Goal: Task Accomplishment & Management: Manage account settings

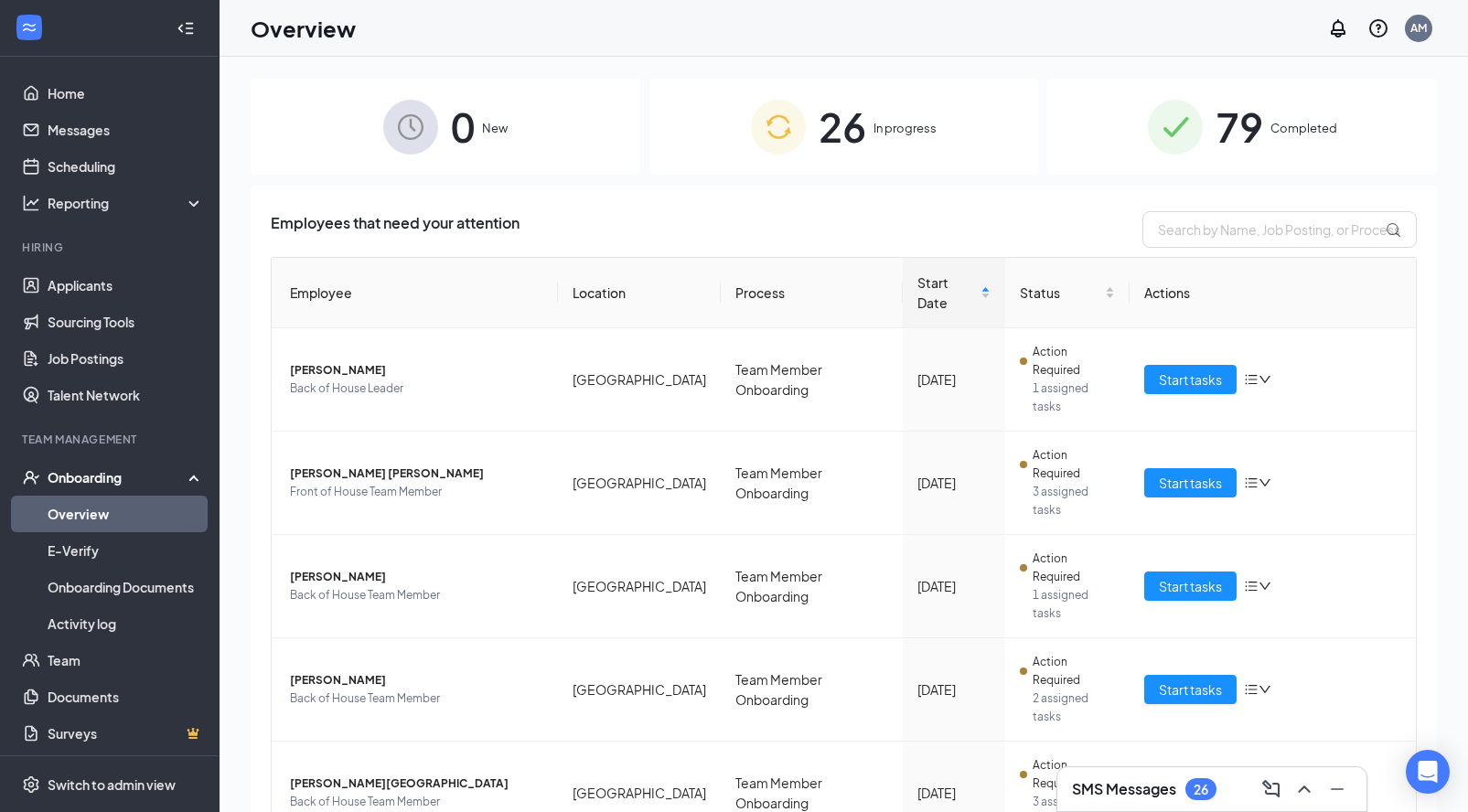
click at [1218, 148] on span "79" at bounding box center [1239, 126] width 48 height 63
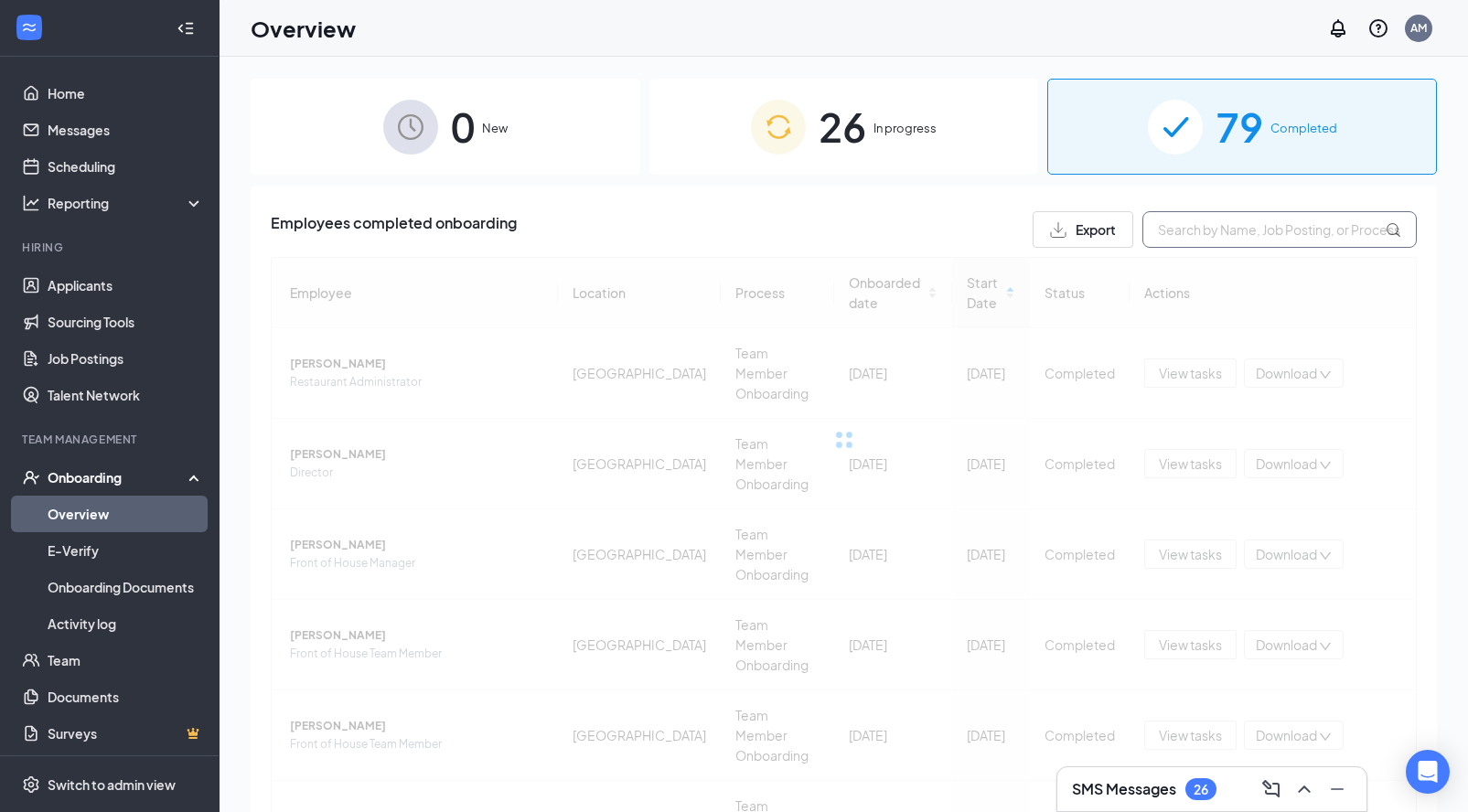
click at [1197, 238] on input "text" at bounding box center [1279, 229] width 274 height 36
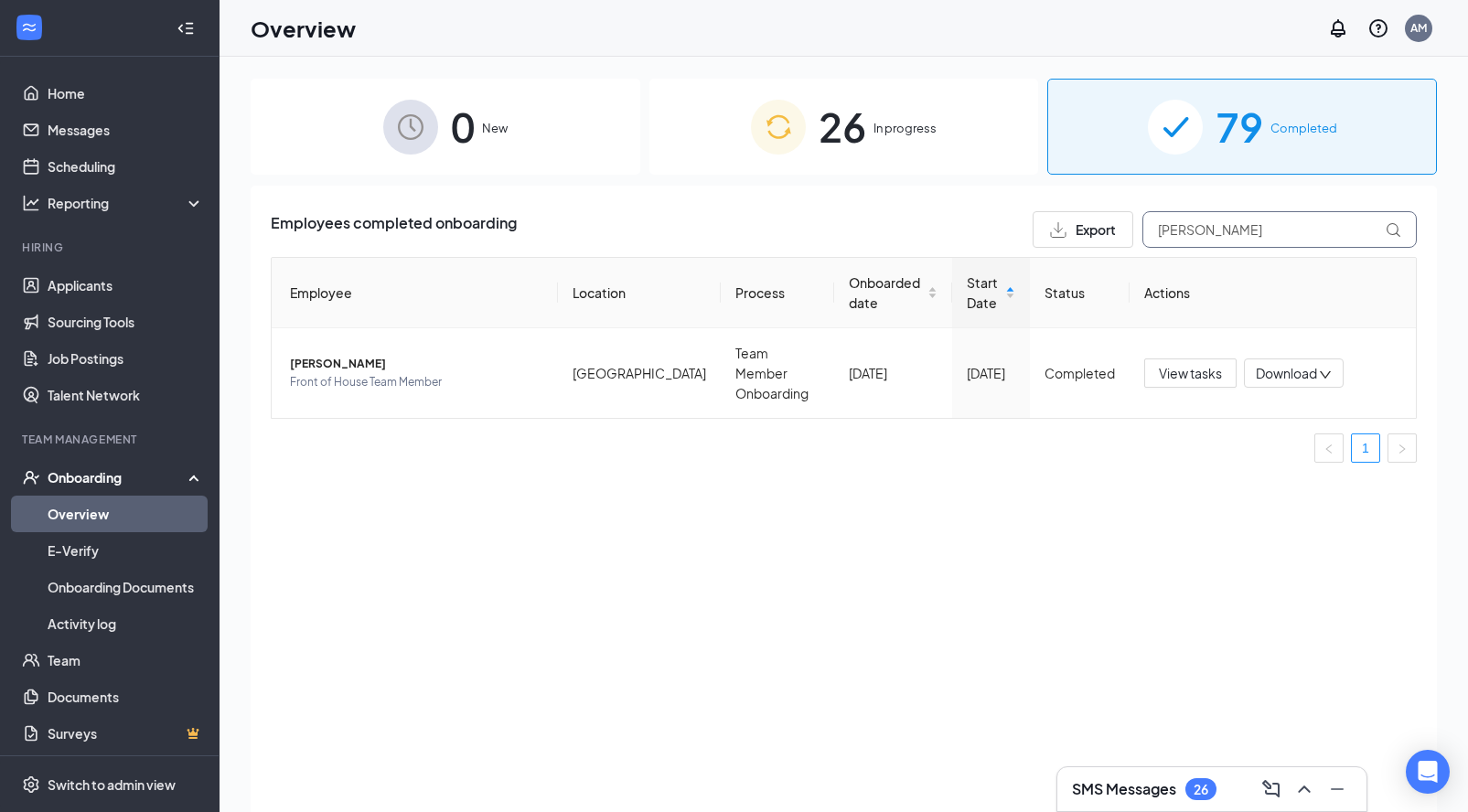
click at [1207, 225] on input "[PERSON_NAME]" at bounding box center [1279, 229] width 274 height 36
type input "[PERSON_NAME]"
click at [868, 133] on div "26 In progress" at bounding box center [844, 126] width 389 height 96
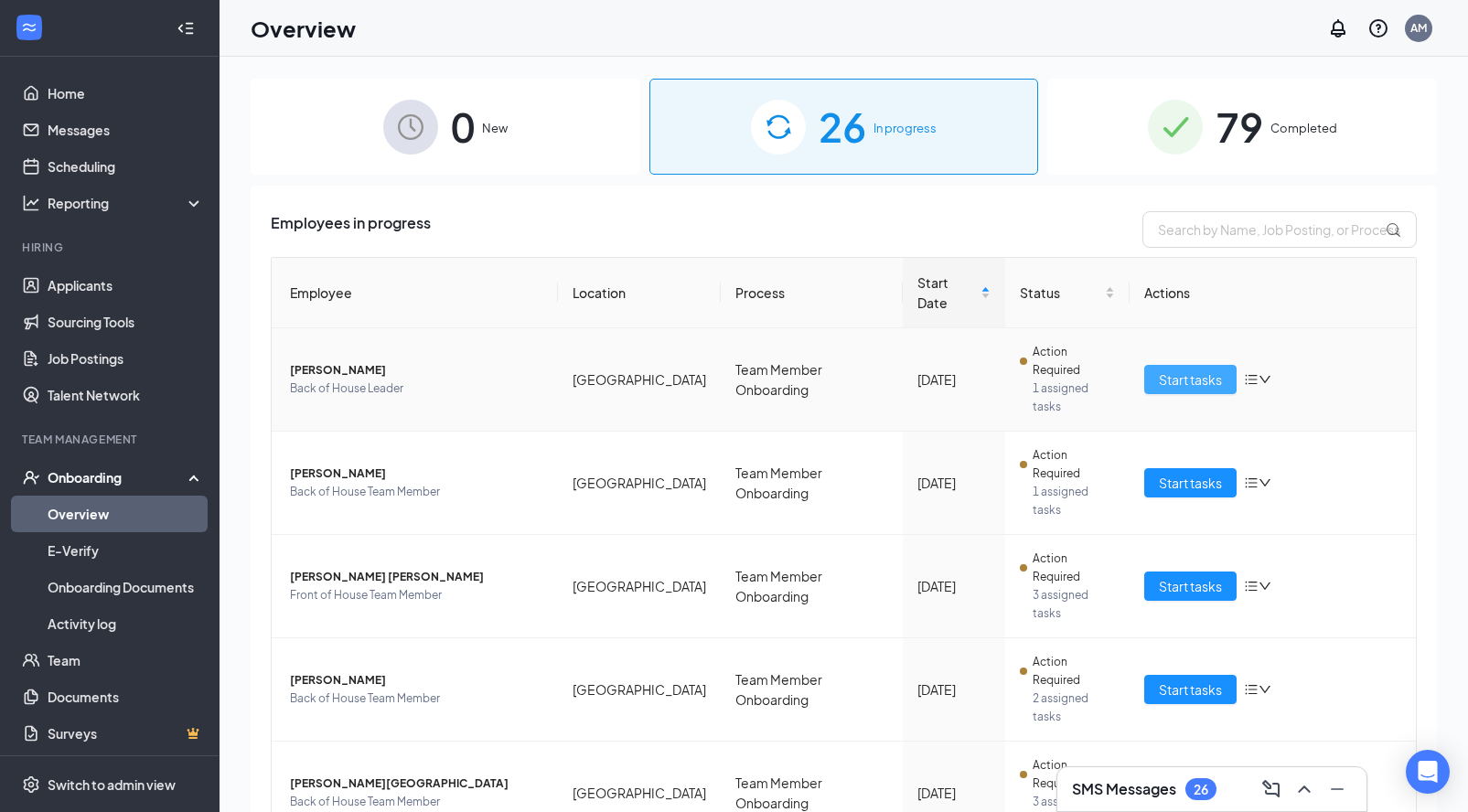
click at [1184, 370] on span "Start tasks" at bounding box center [1189, 380] width 63 height 21
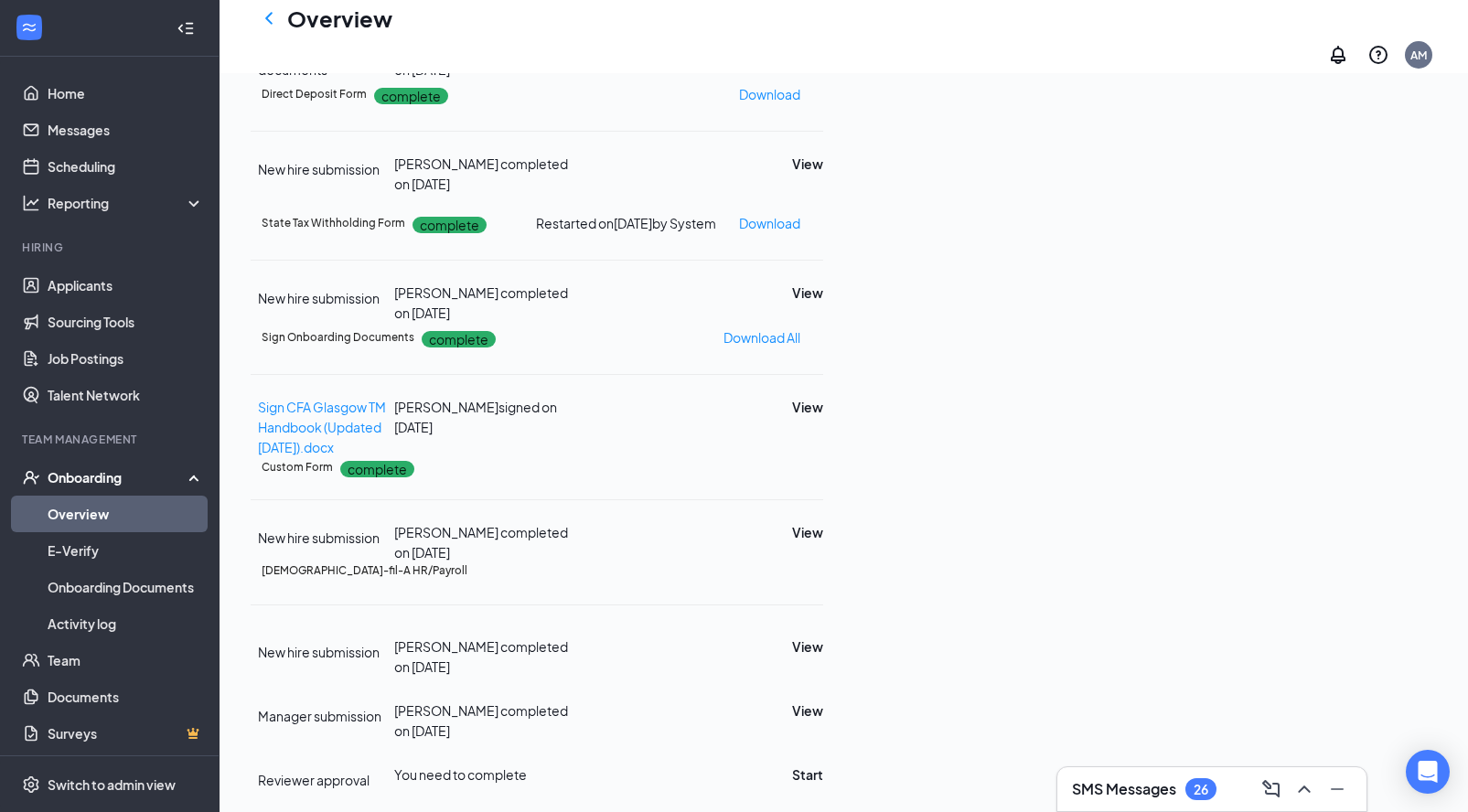
scroll to position [874, 0]
click at [274, 26] on icon "ChevronLeft" at bounding box center [269, 18] width 22 height 22
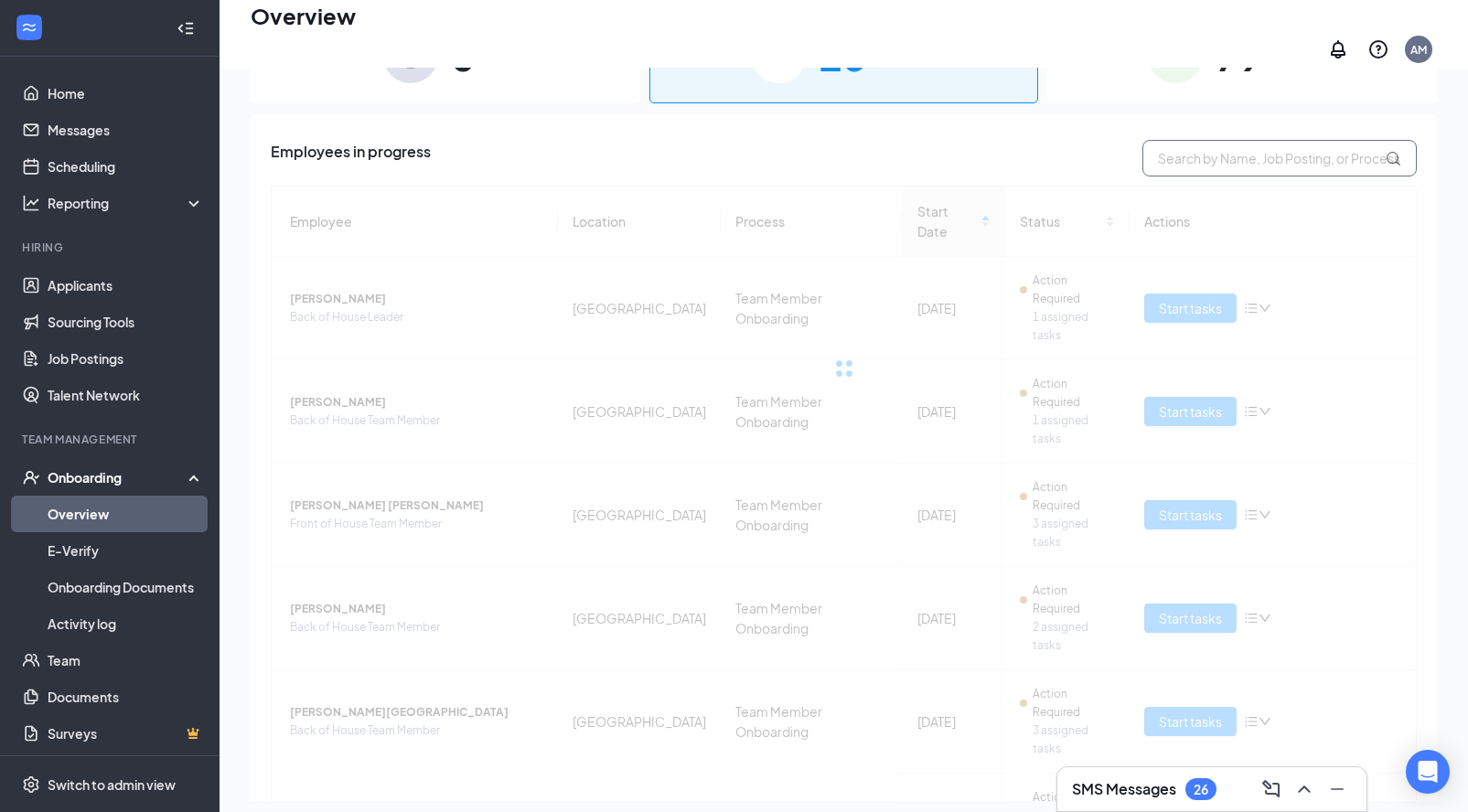
click at [1195, 154] on input "text" at bounding box center [1279, 158] width 274 height 36
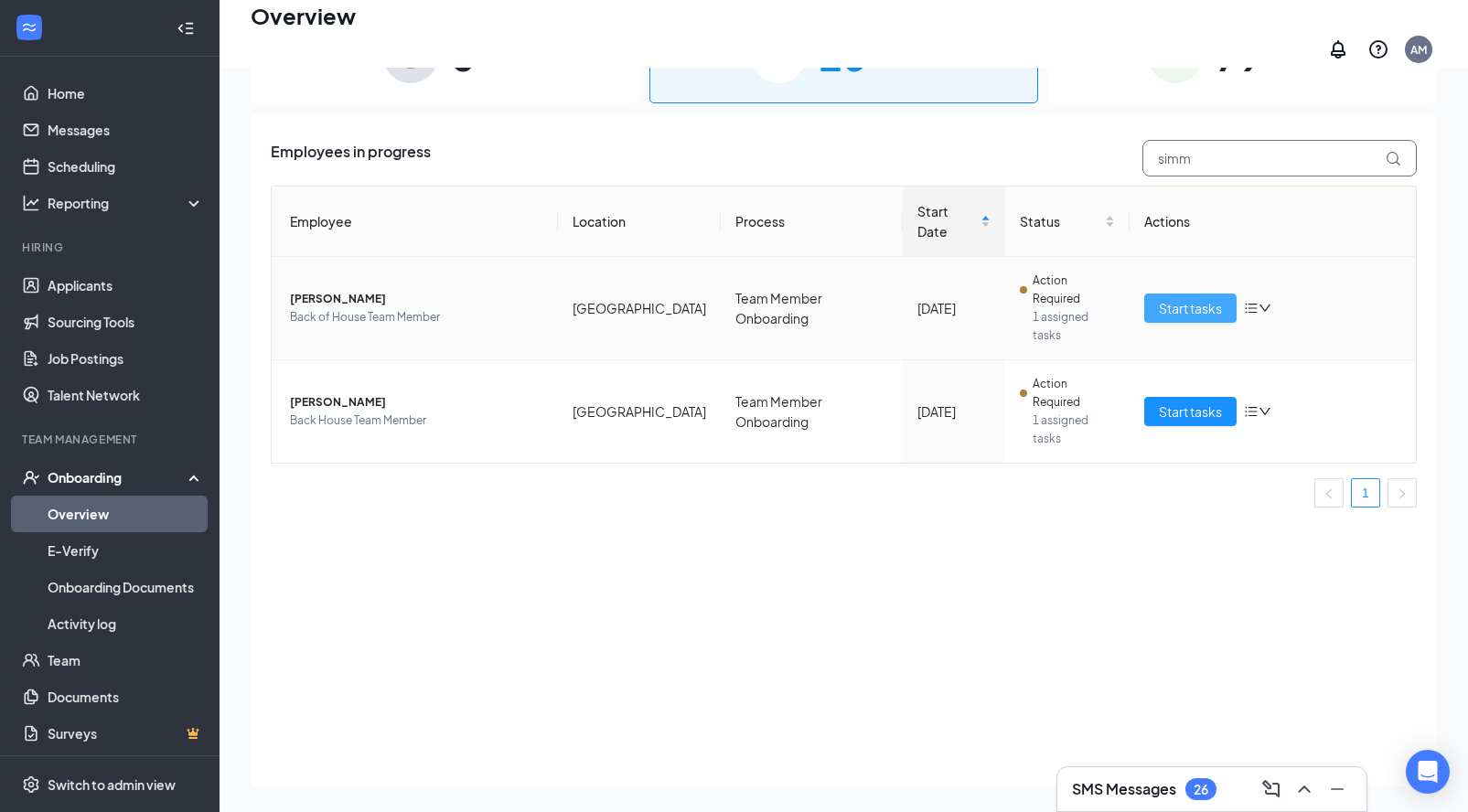
type input "simm"
click at [1172, 298] on span "Start tasks" at bounding box center [1189, 309] width 63 height 21
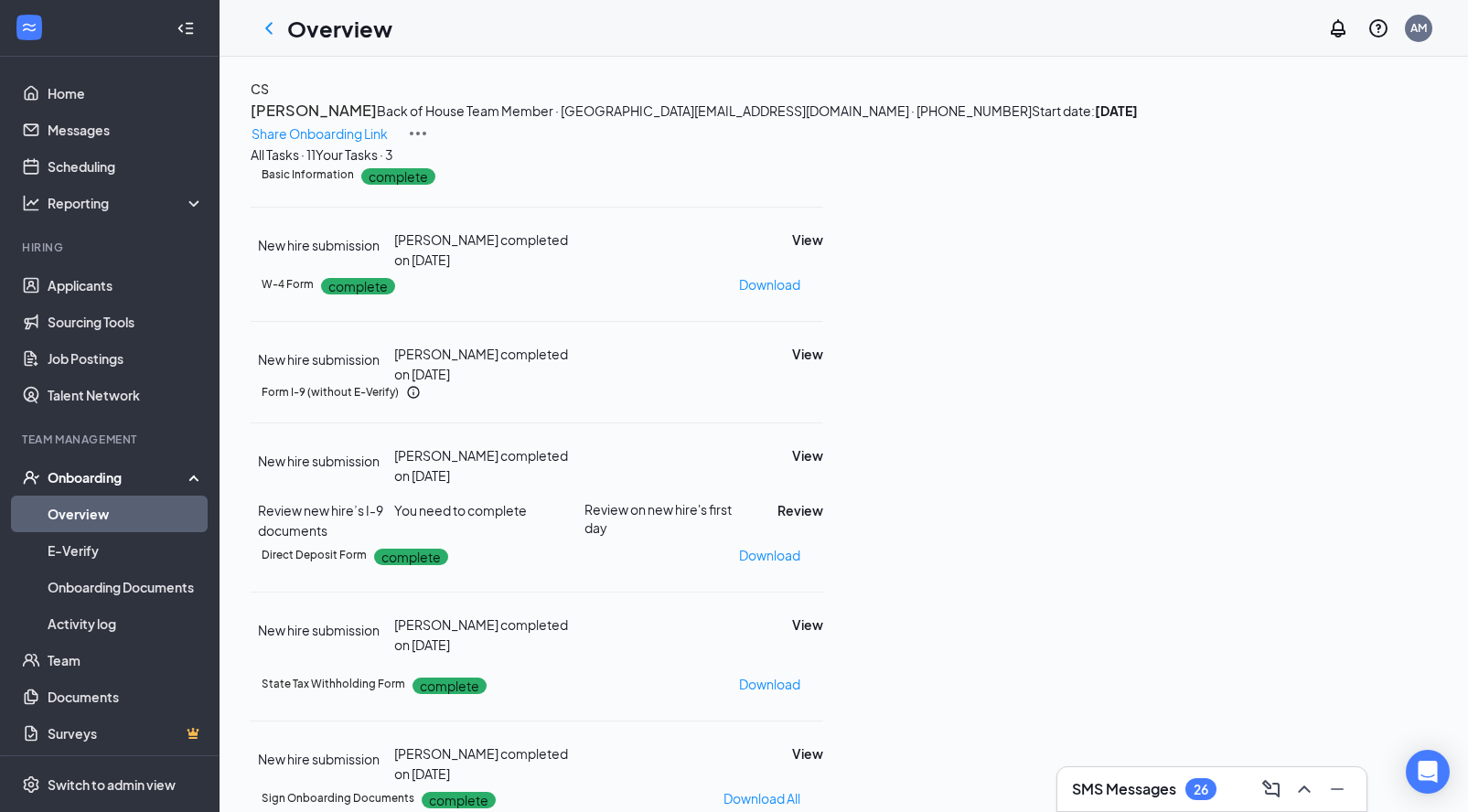
scroll to position [374, 0]
click at [275, 30] on icon "ChevronLeft" at bounding box center [269, 28] width 22 height 22
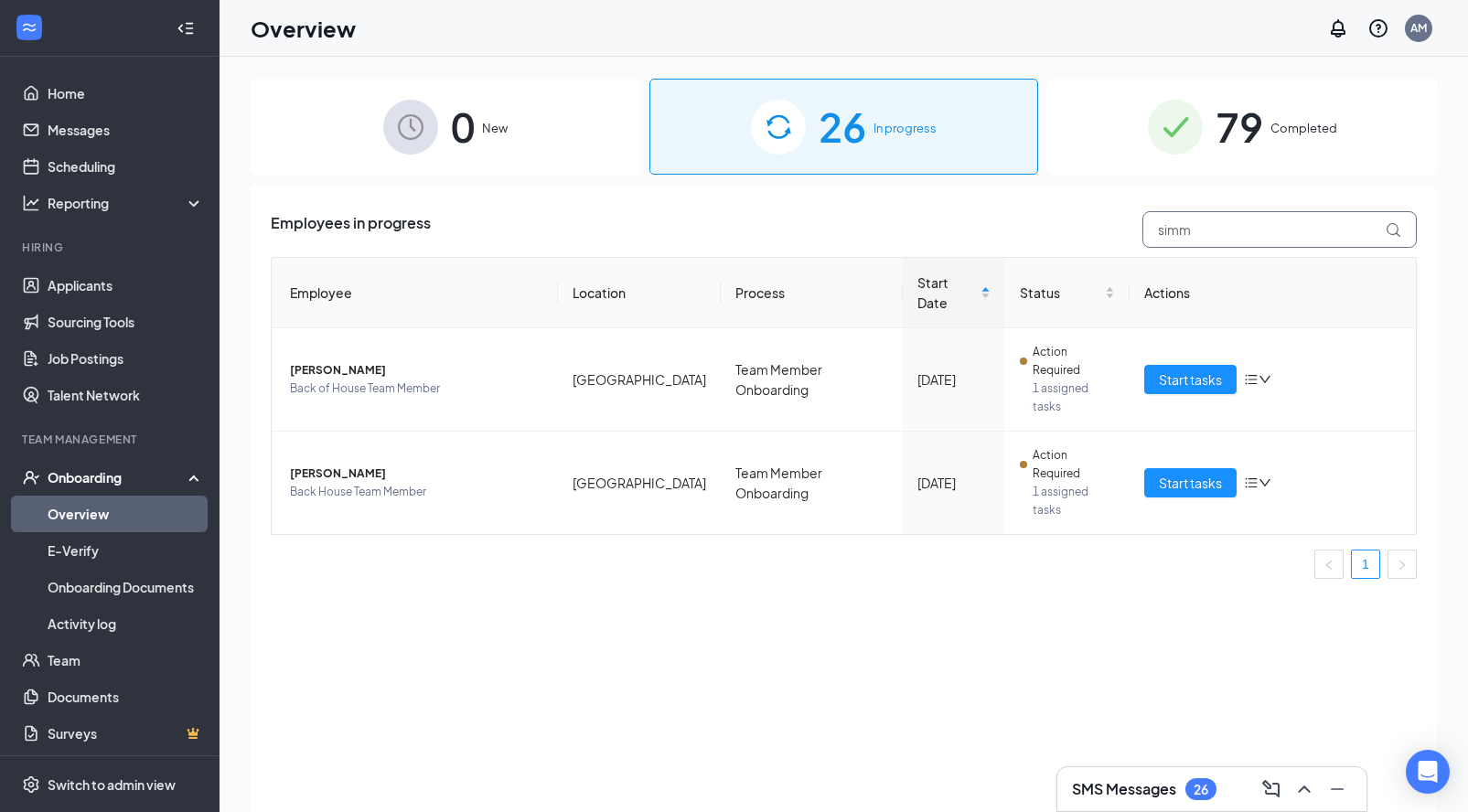
click at [1204, 230] on input "simm" at bounding box center [1279, 229] width 274 height 36
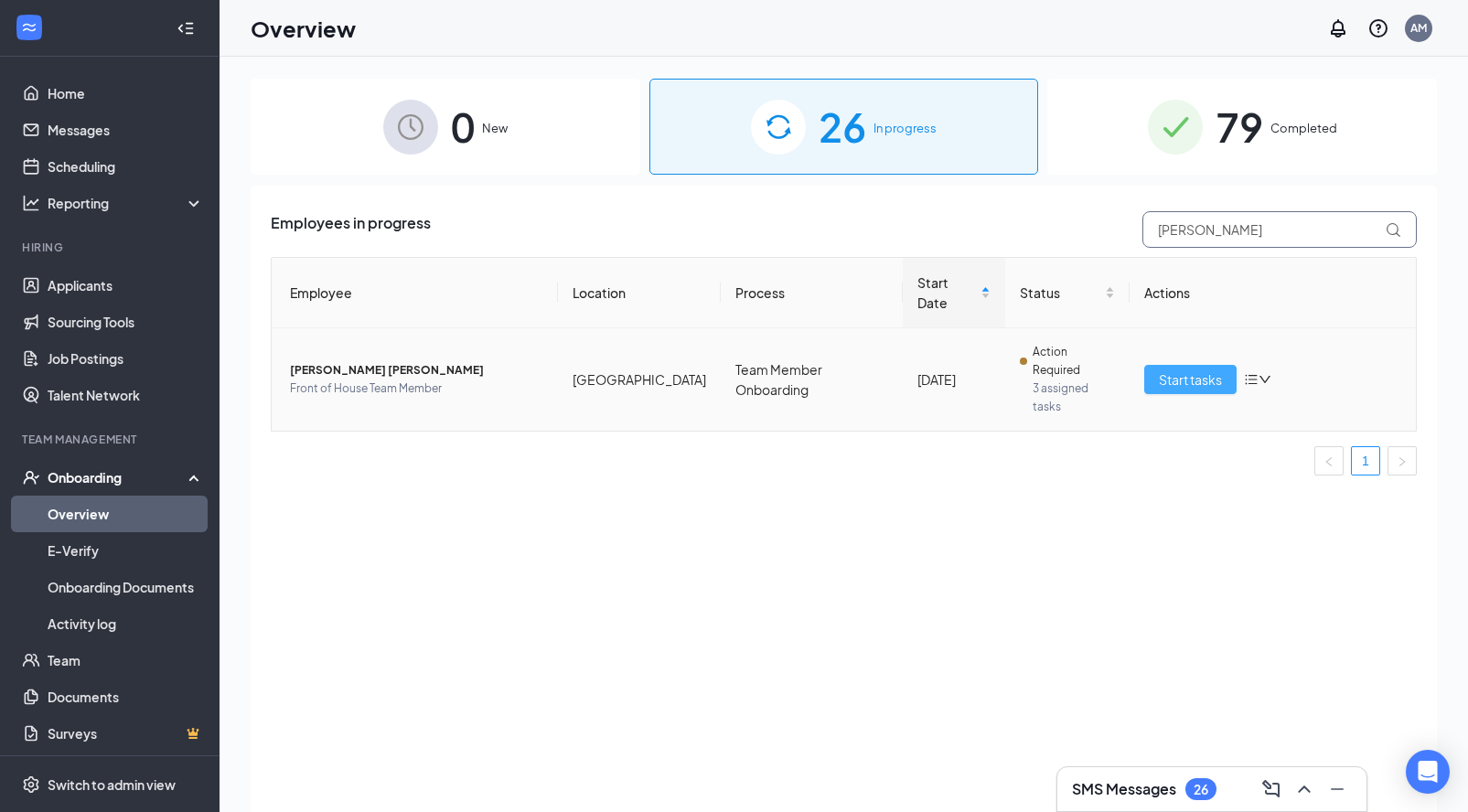
type input "[PERSON_NAME]"
click at [1171, 365] on button "Start tasks" at bounding box center [1190, 379] width 93 height 29
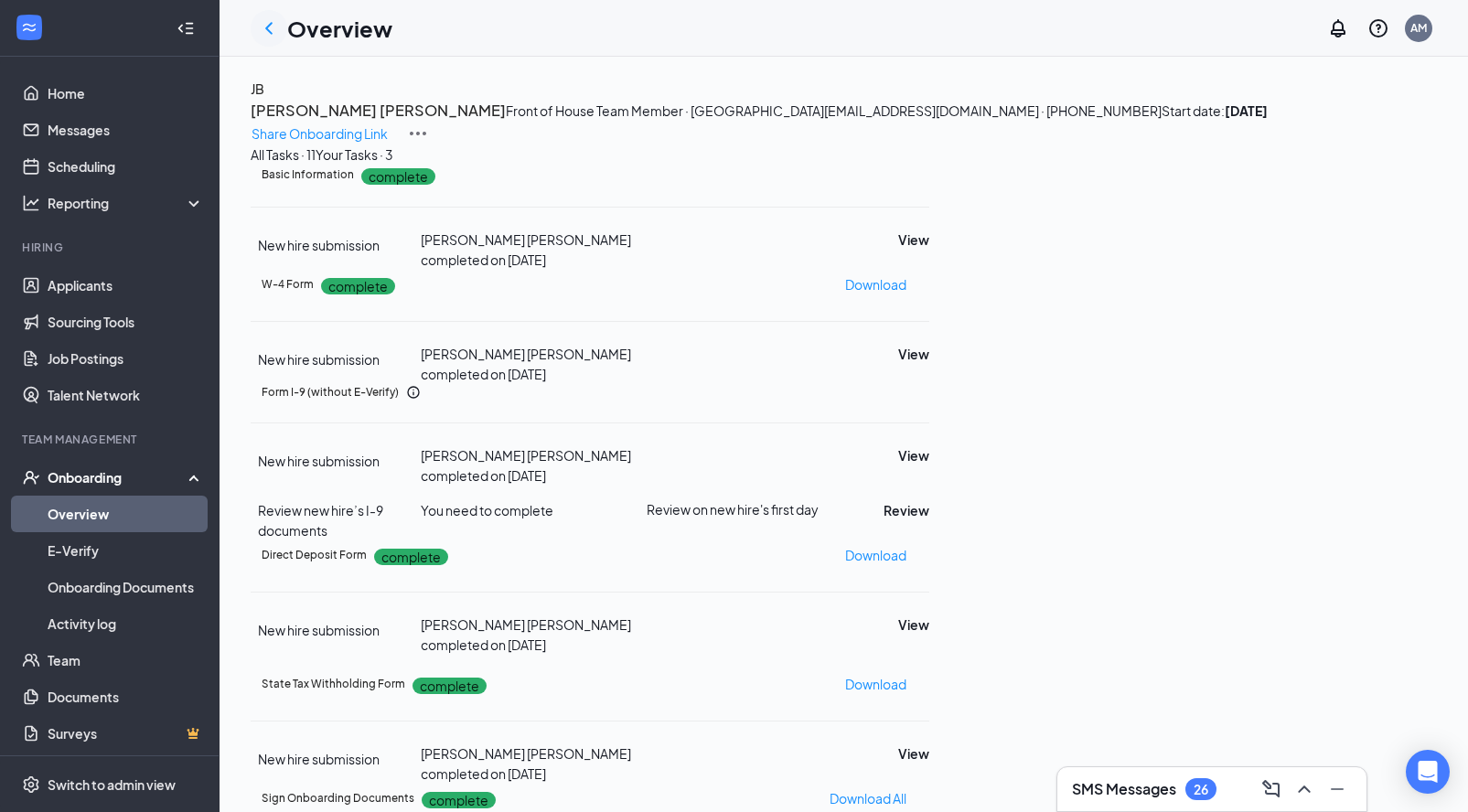
click at [280, 31] on div at bounding box center [269, 28] width 36 height 36
click at [264, 29] on icon "ChevronLeft" at bounding box center [269, 28] width 22 height 22
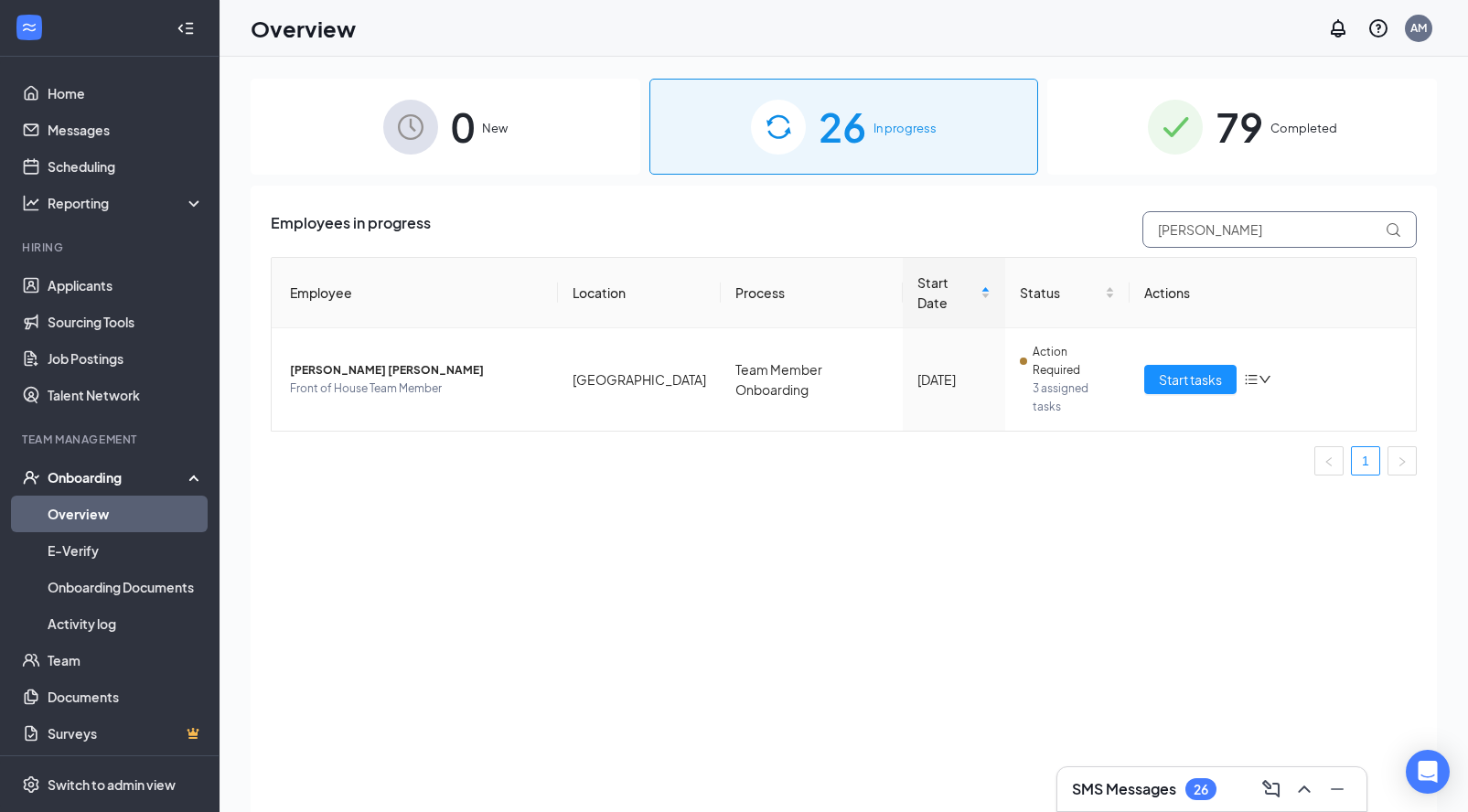
click at [1244, 226] on input "[PERSON_NAME]" at bounding box center [1279, 229] width 274 height 36
click at [1254, 228] on input "[PERSON_NAME]" at bounding box center [1279, 229] width 274 height 36
type input "s"
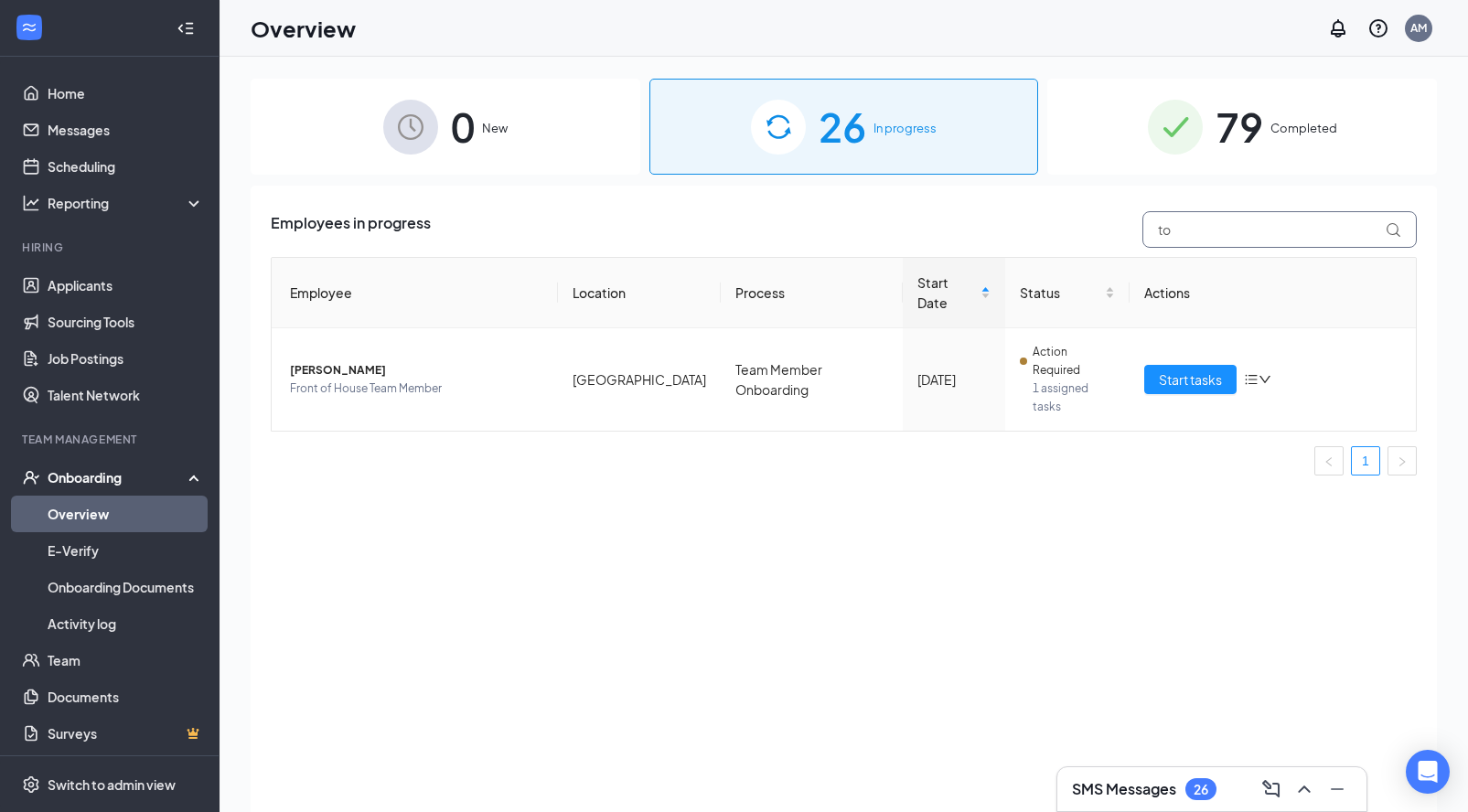
type input "t"
type input "d"
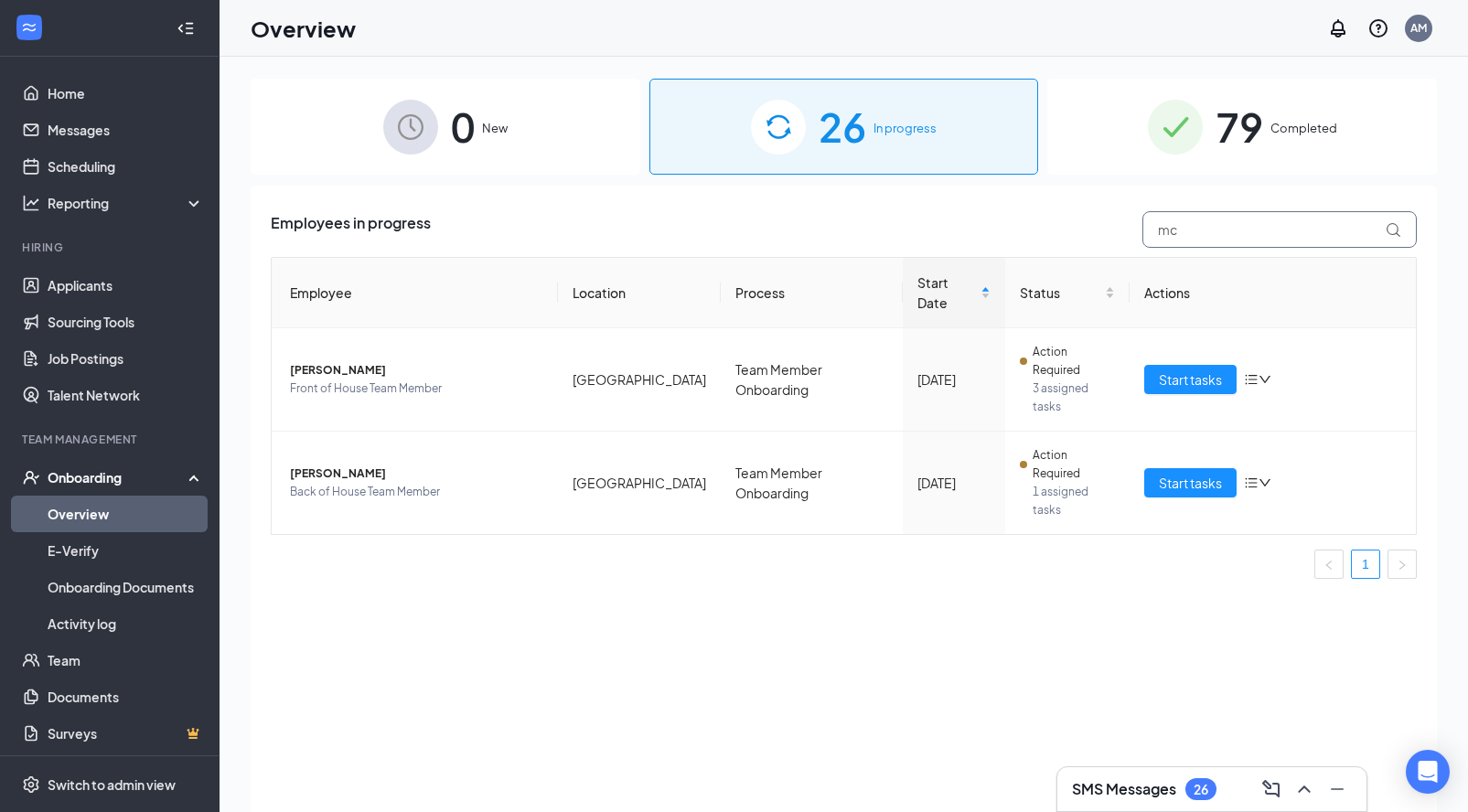
type input "m"
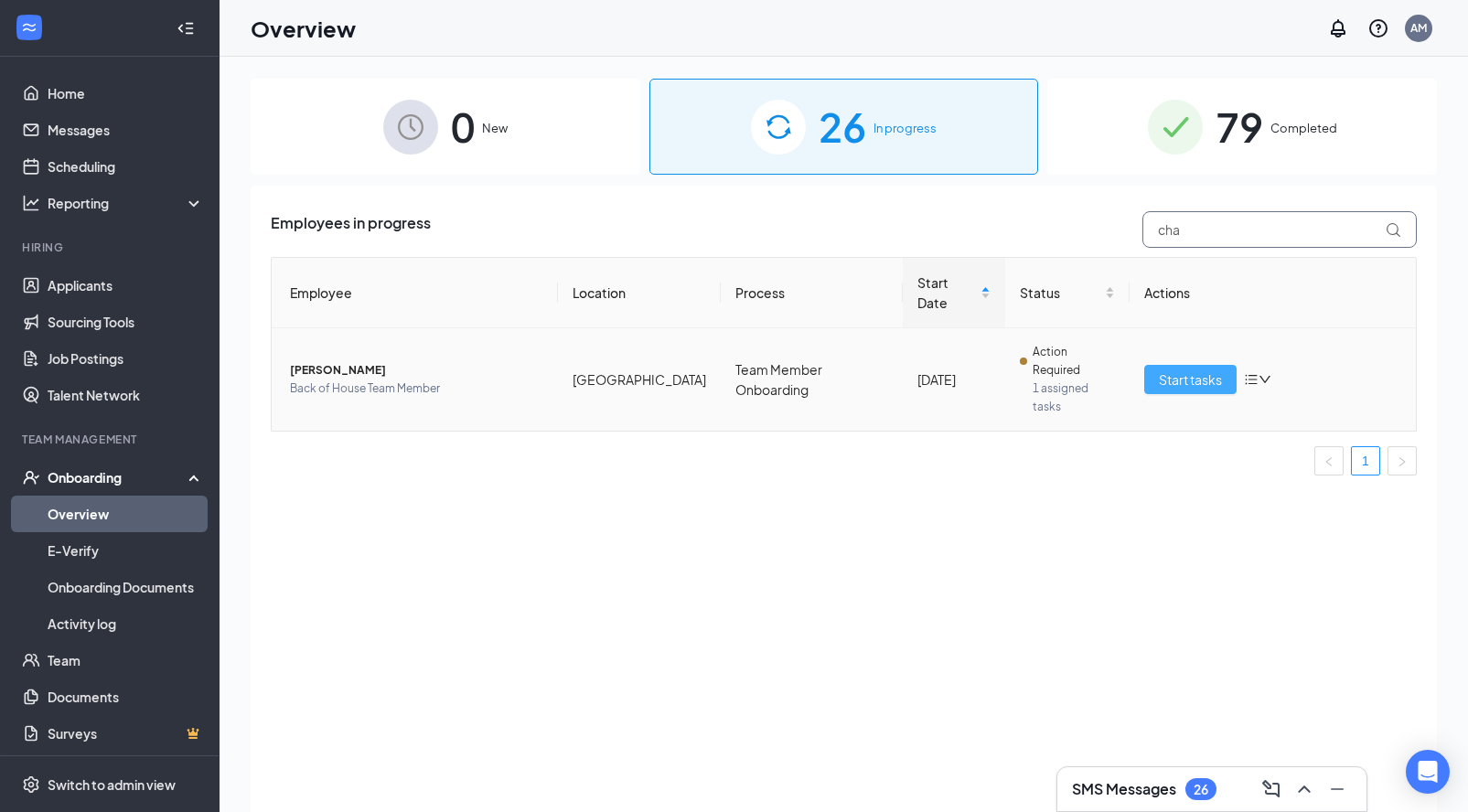
type input "cha"
click at [1219, 370] on span "Start tasks" at bounding box center [1189, 380] width 63 height 21
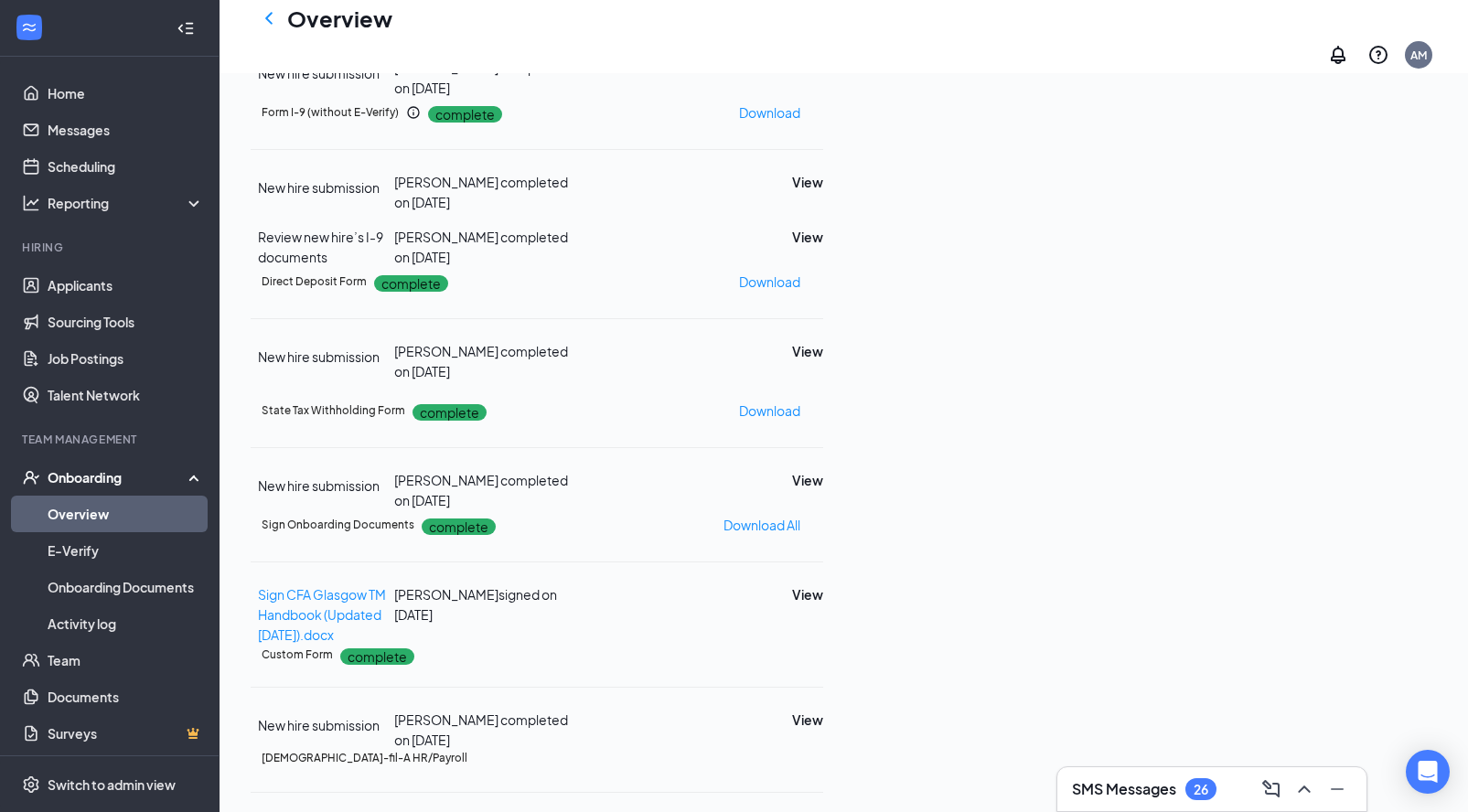
scroll to position [674, 0]
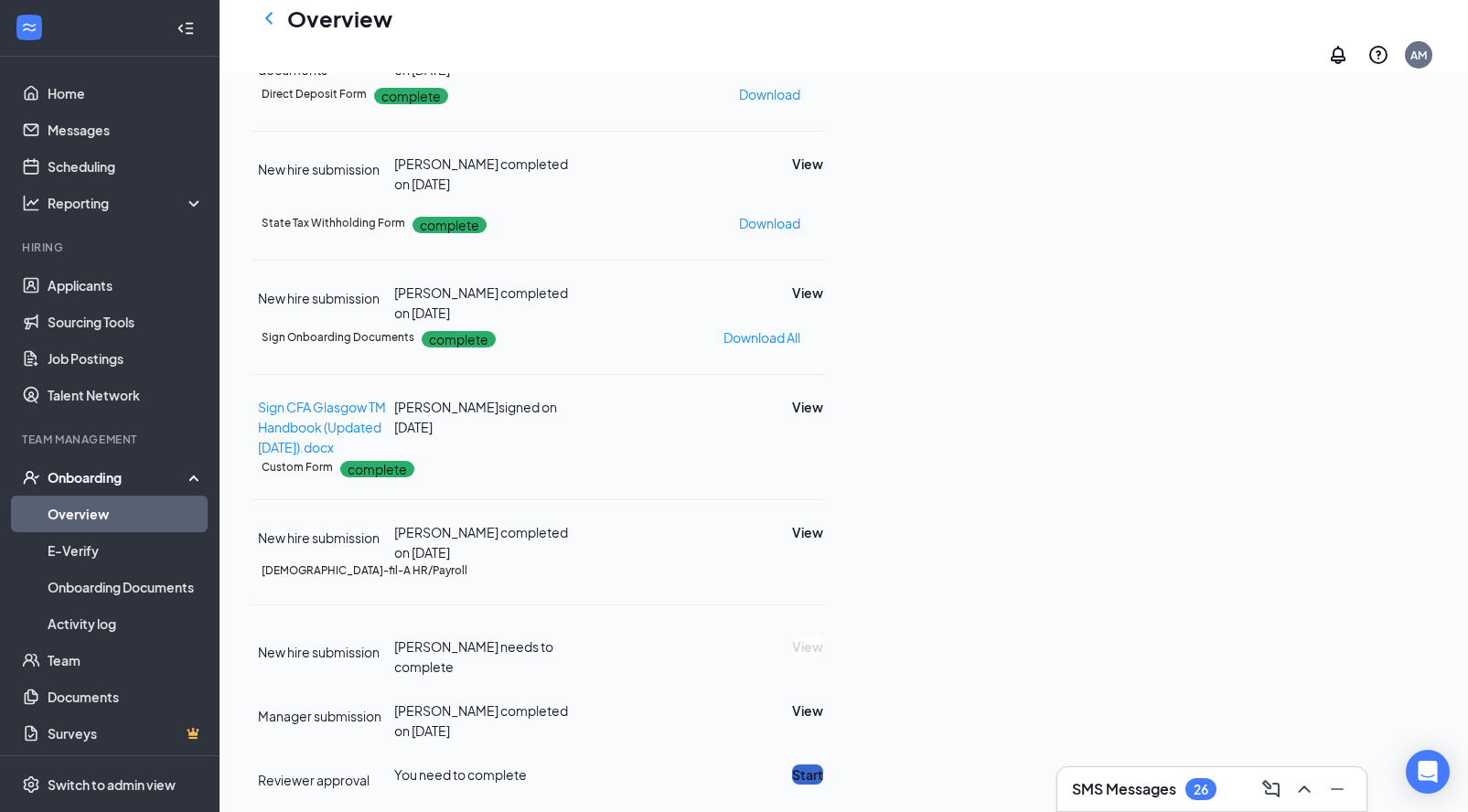
click at [823, 764] on button "Start" at bounding box center [807, 775] width 31 height 21
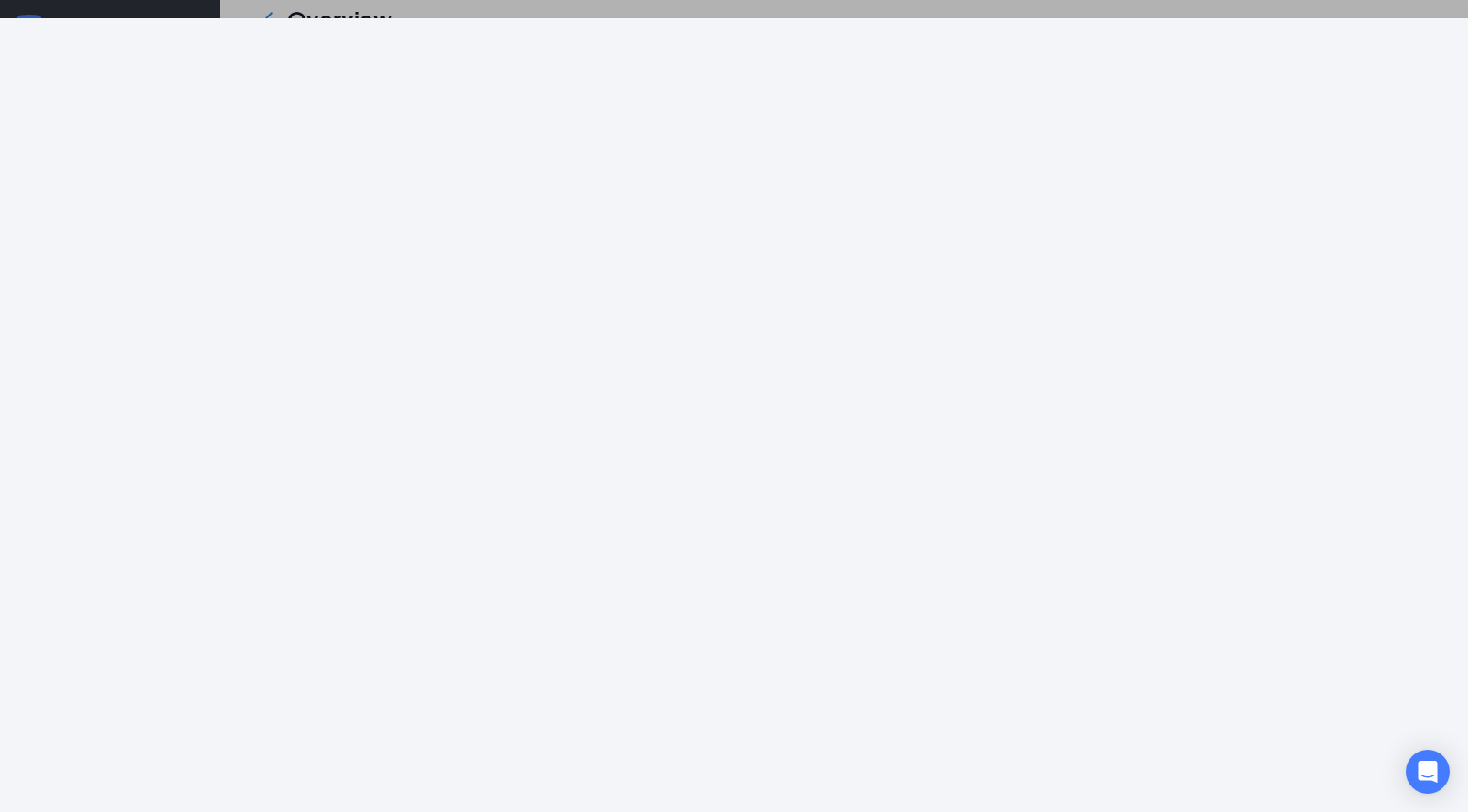
scroll to position [270, 0]
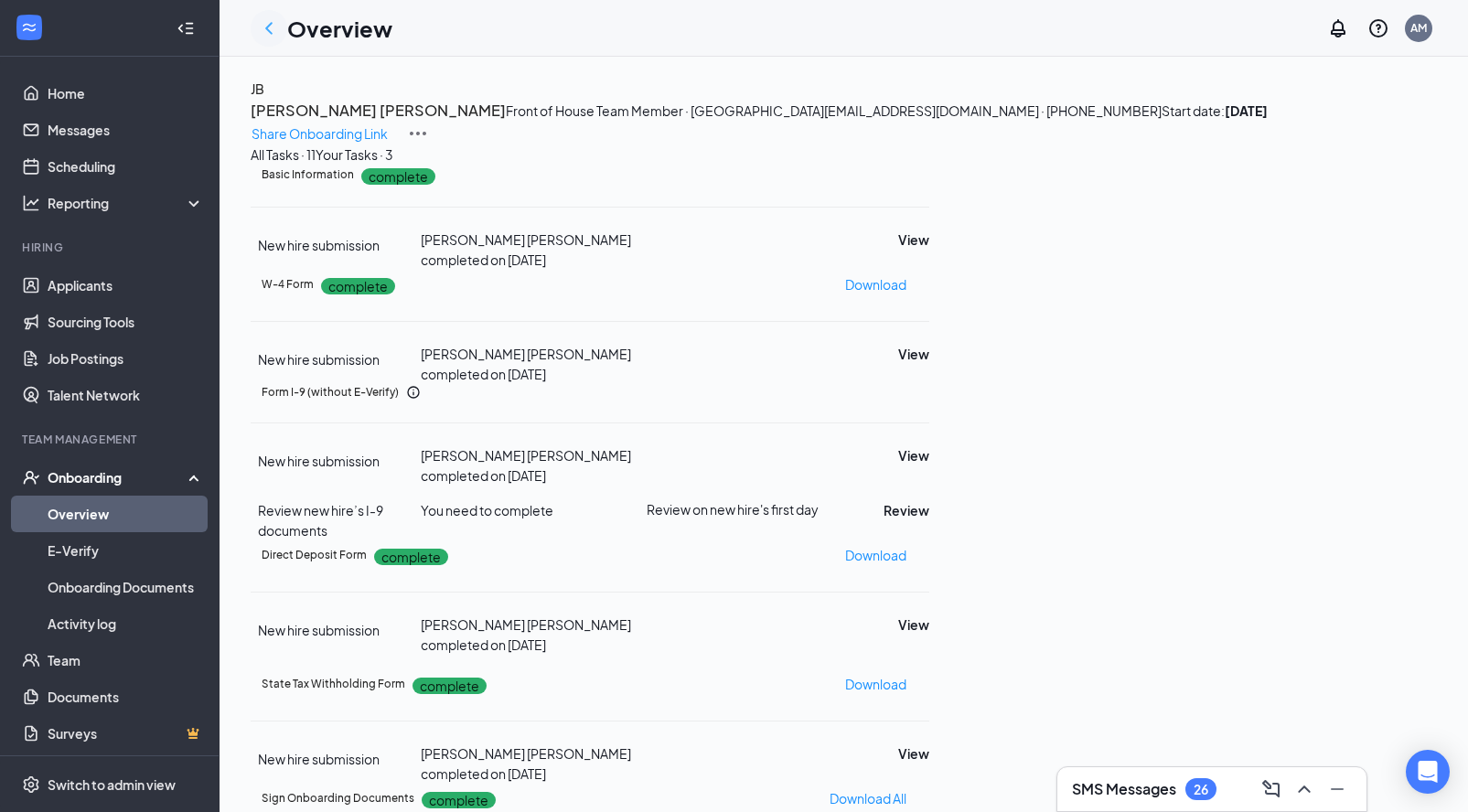
click at [271, 34] on icon "ChevronLeft" at bounding box center [269, 27] width 7 height 12
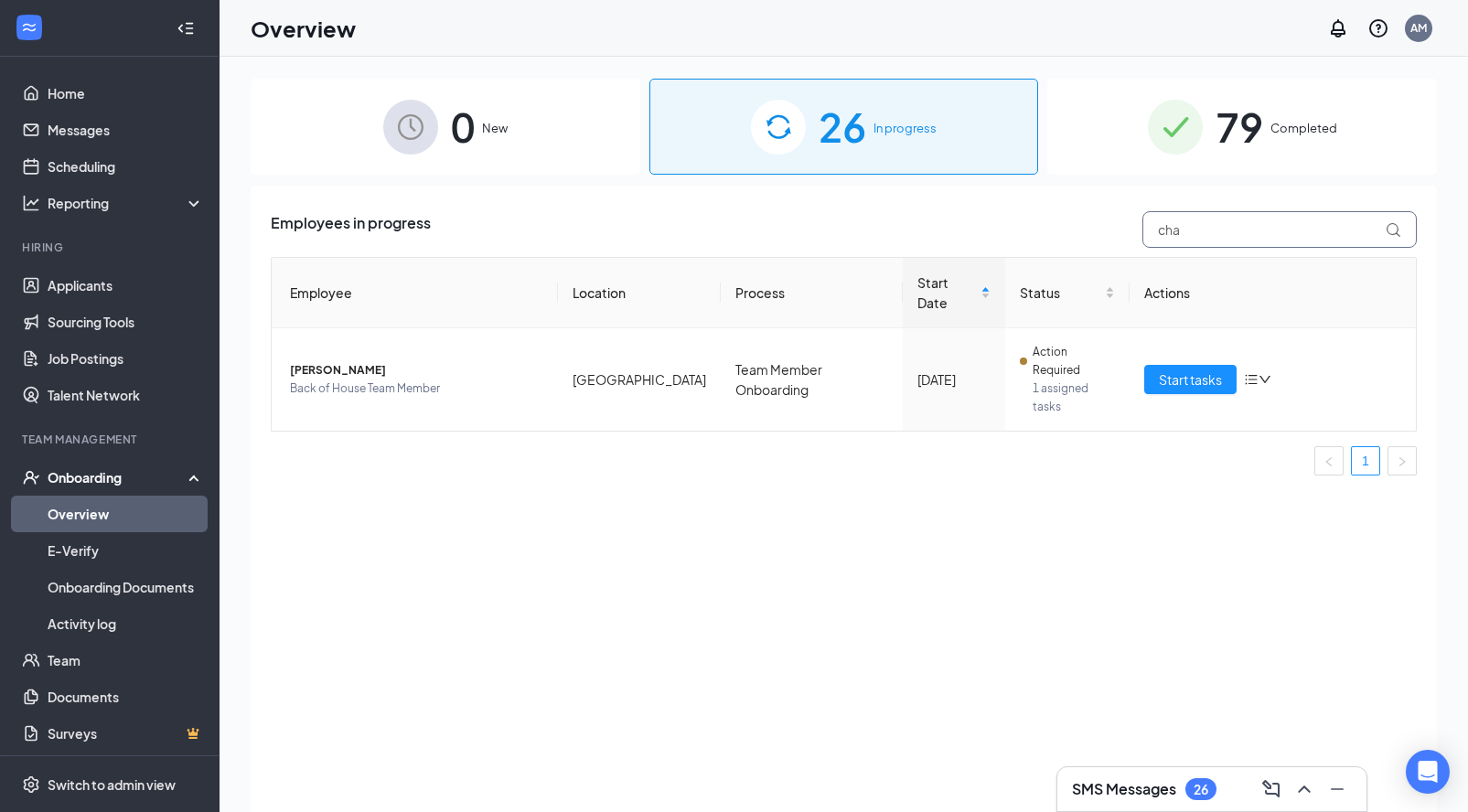
click at [1188, 223] on input "cha" at bounding box center [1279, 229] width 274 height 36
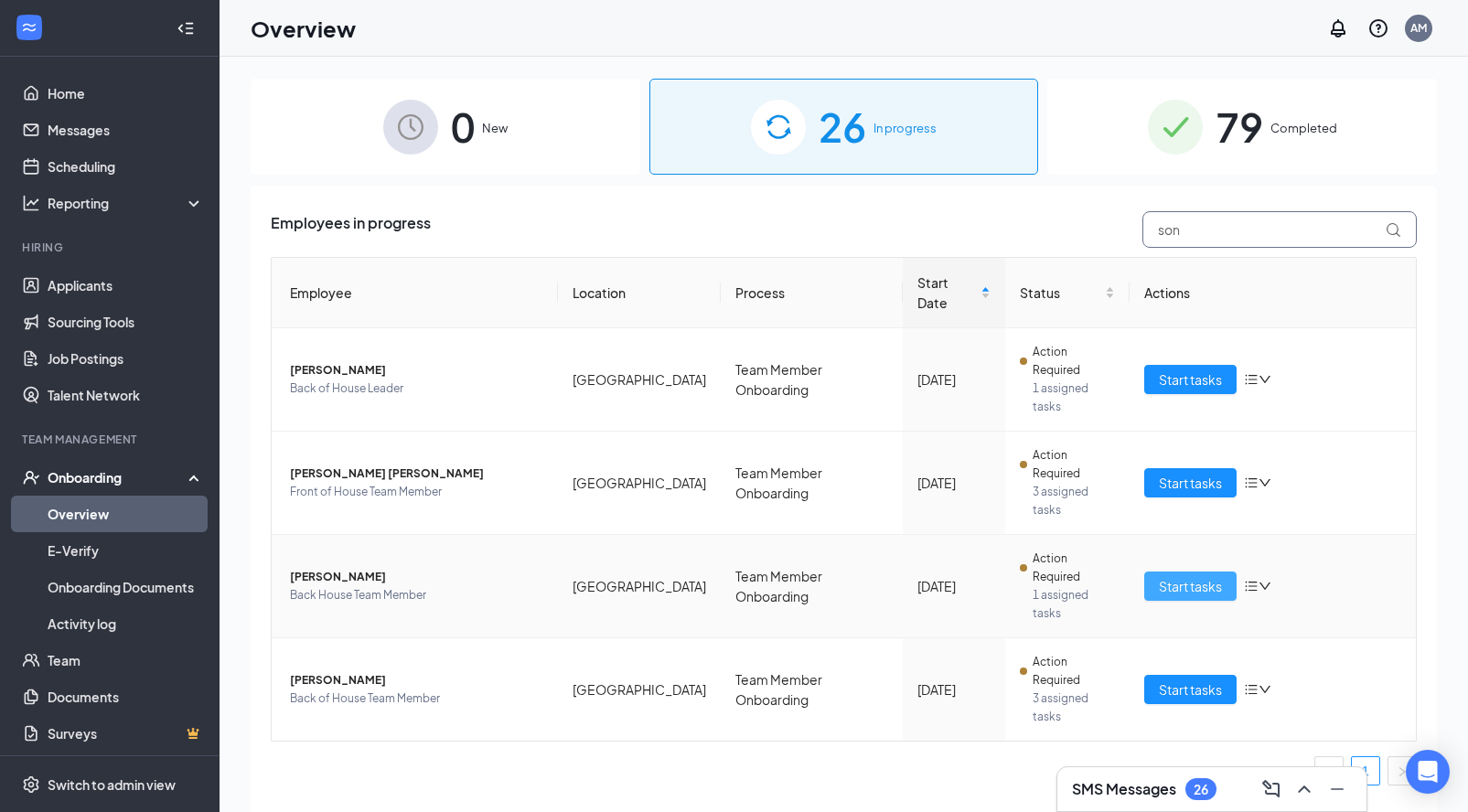
type input "son"
click at [1221, 576] on span "Start tasks" at bounding box center [1189, 587] width 63 height 21
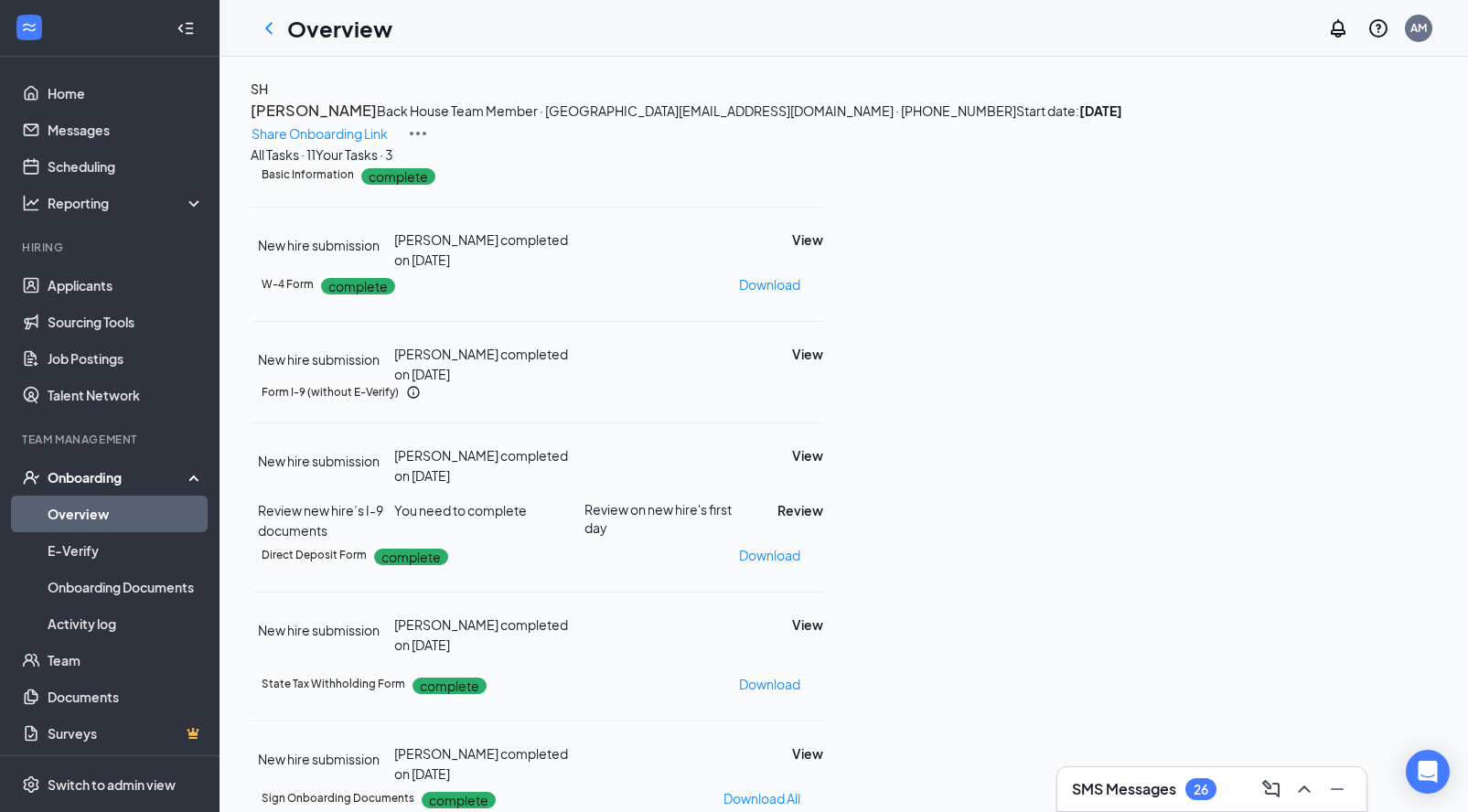
scroll to position [127, 0]
click at [274, 40] on div at bounding box center [269, 28] width 36 height 36
click at [269, 32] on icon "ChevronLeft" at bounding box center [269, 28] width 22 height 22
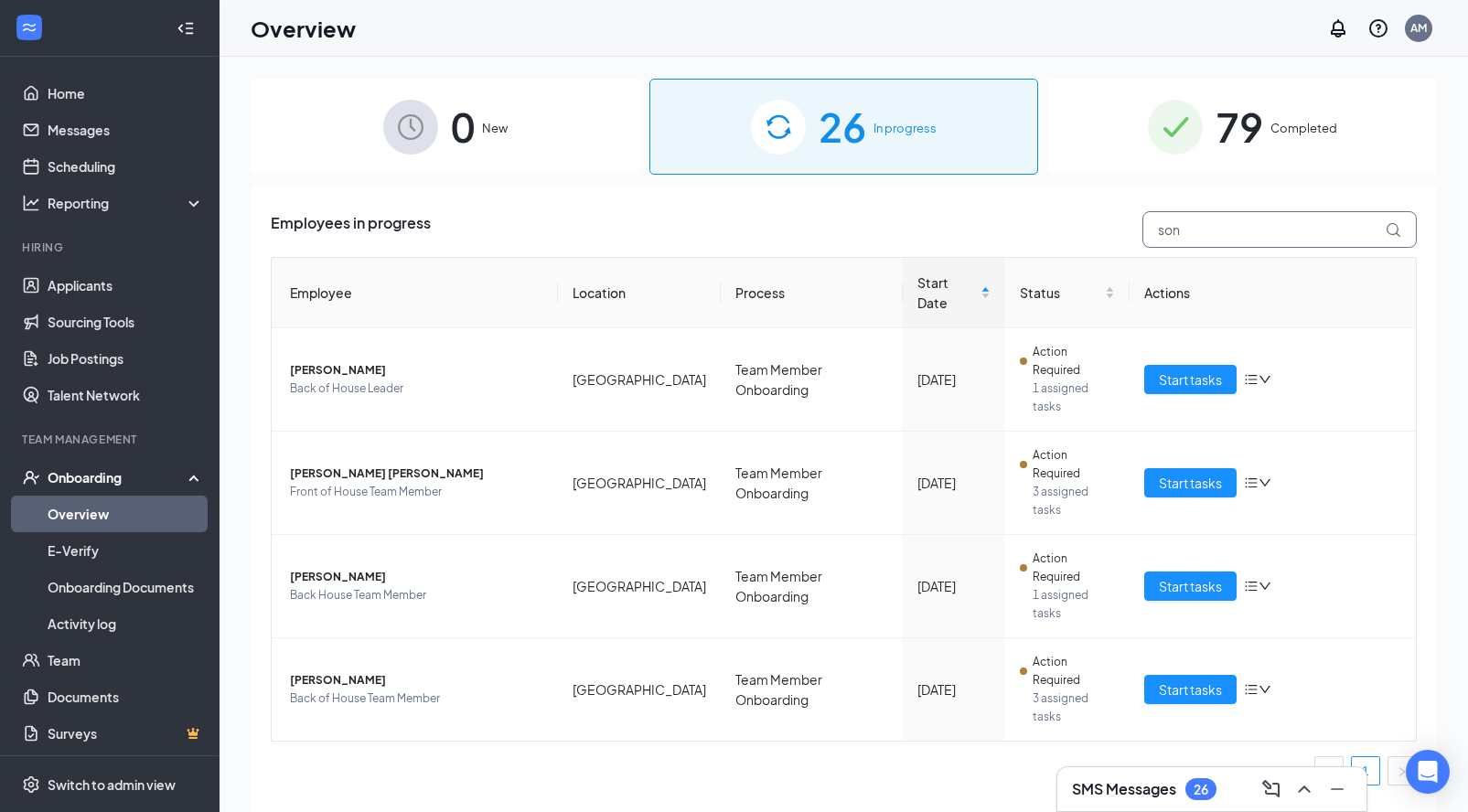
click at [1205, 221] on input "son" at bounding box center [1279, 229] width 274 height 36
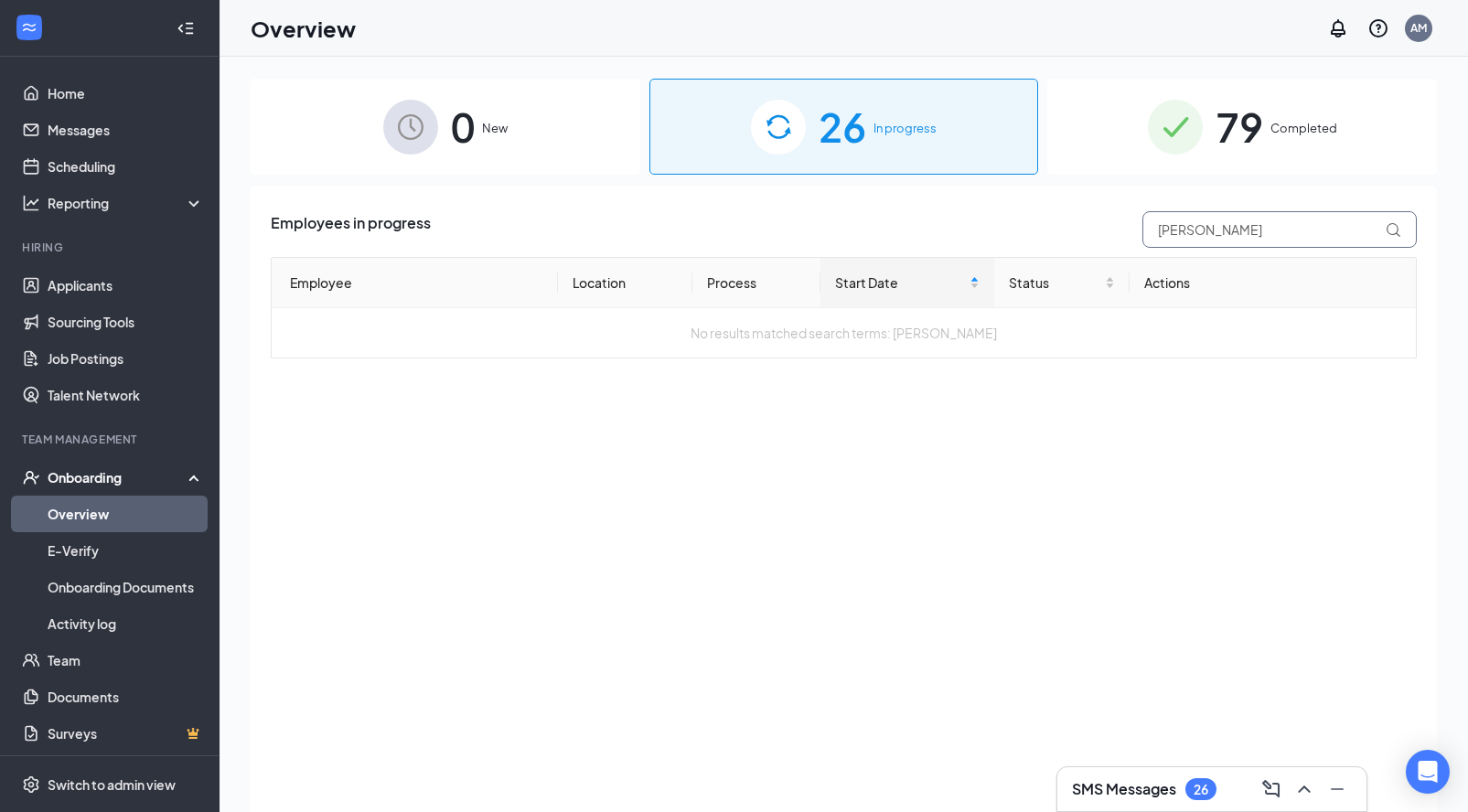
type input "[PERSON_NAME]"
click at [1185, 146] on img at bounding box center [1175, 127] width 55 height 55
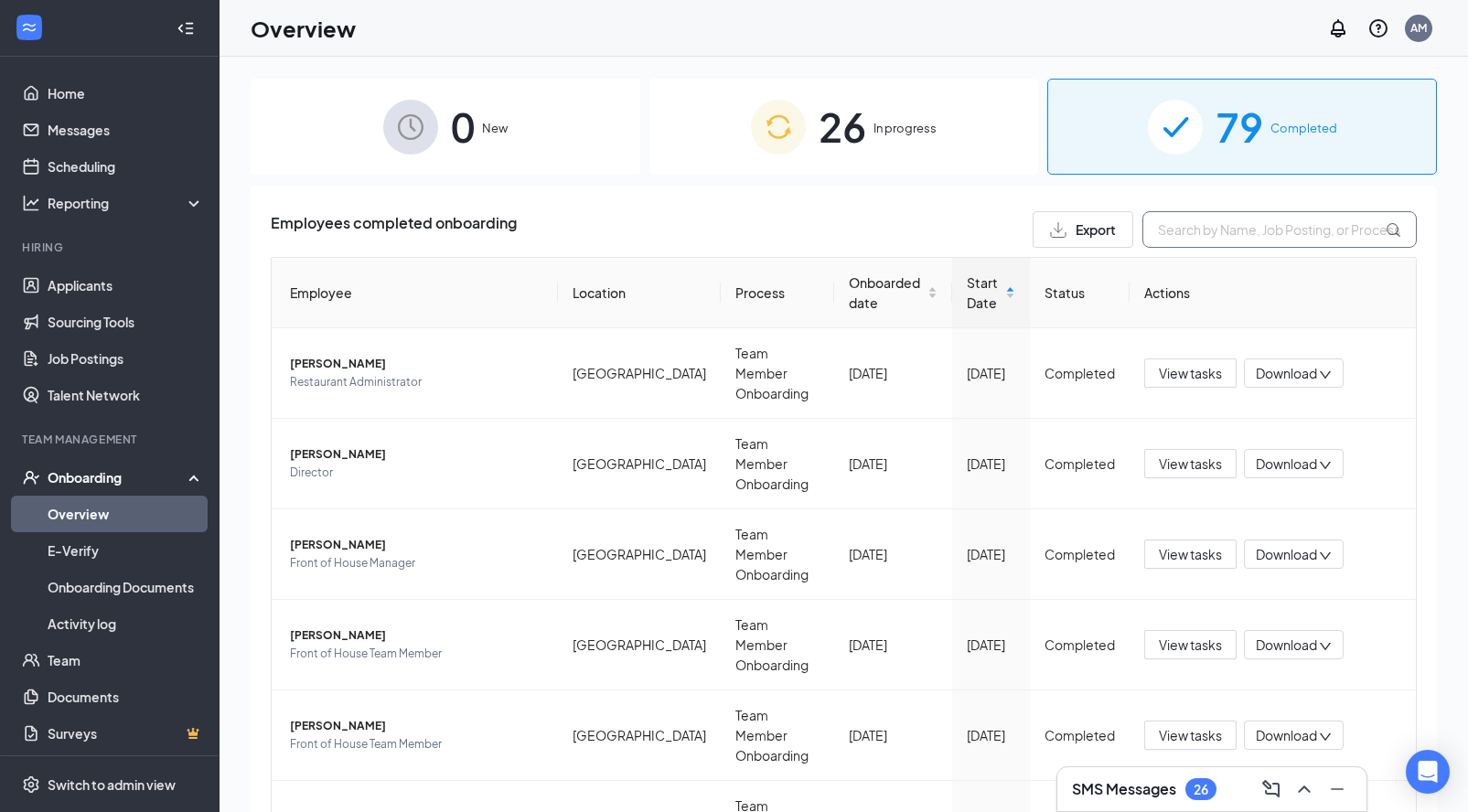
click at [1201, 229] on input "text" at bounding box center [1279, 229] width 274 height 36
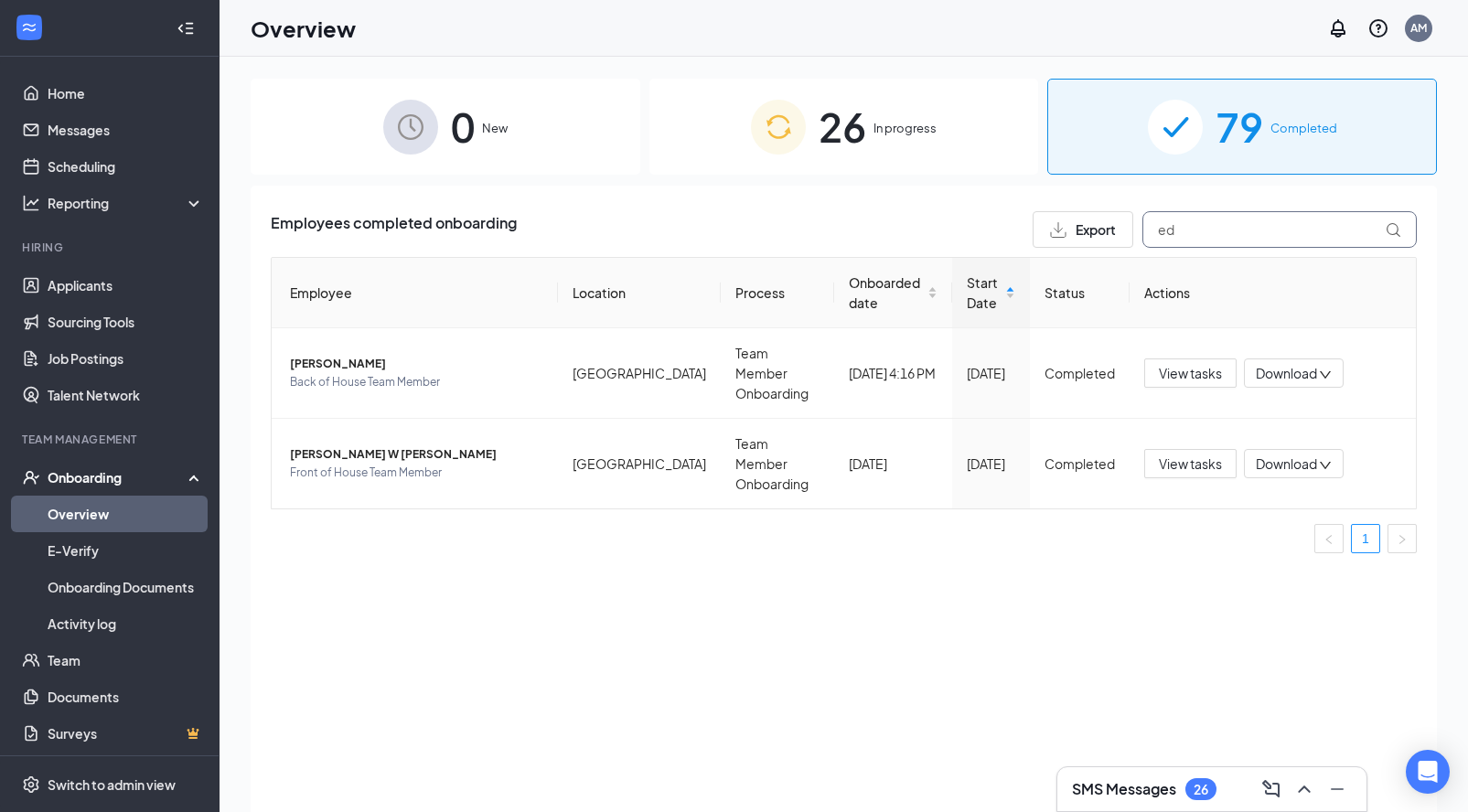
type input "e"
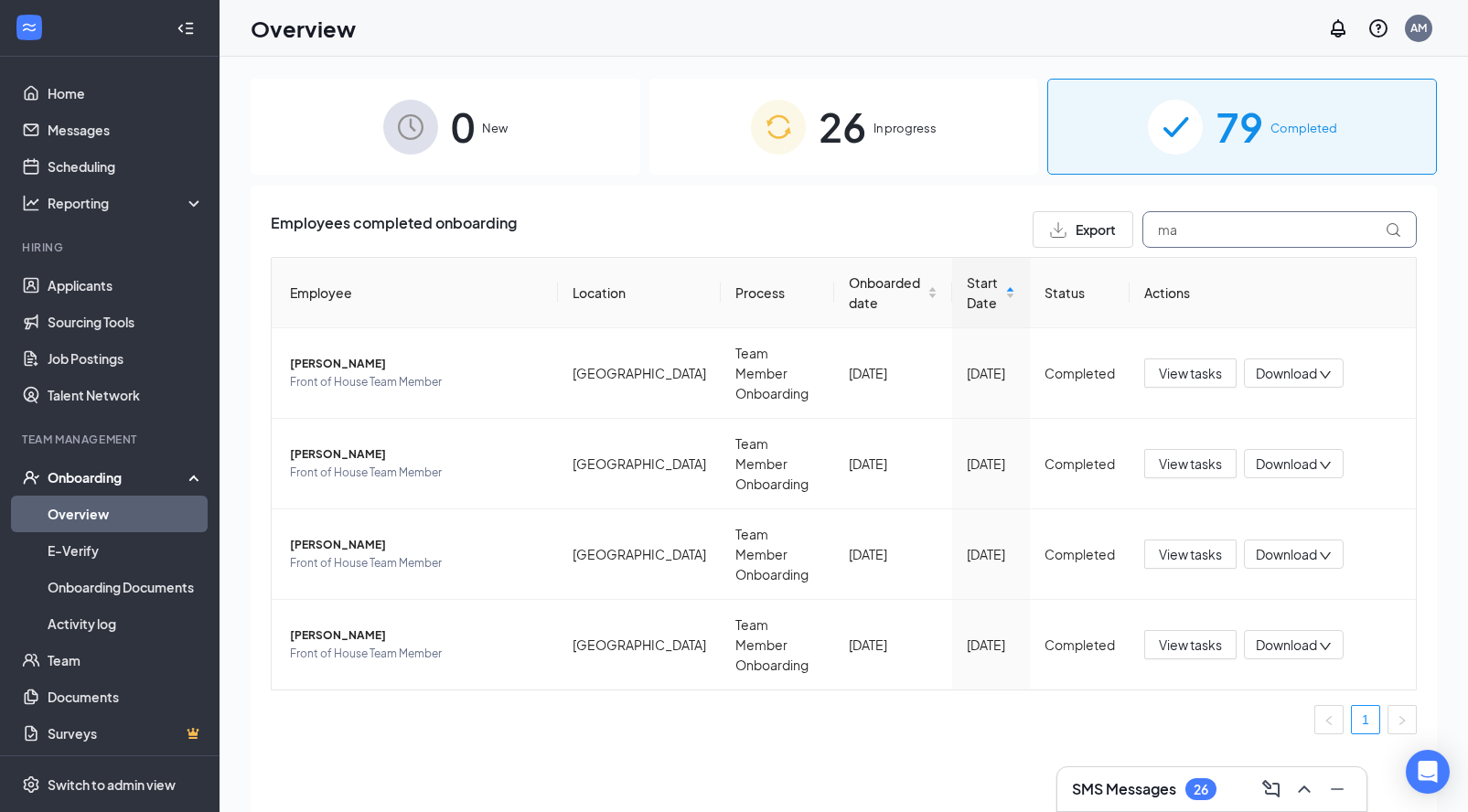
type input "m"
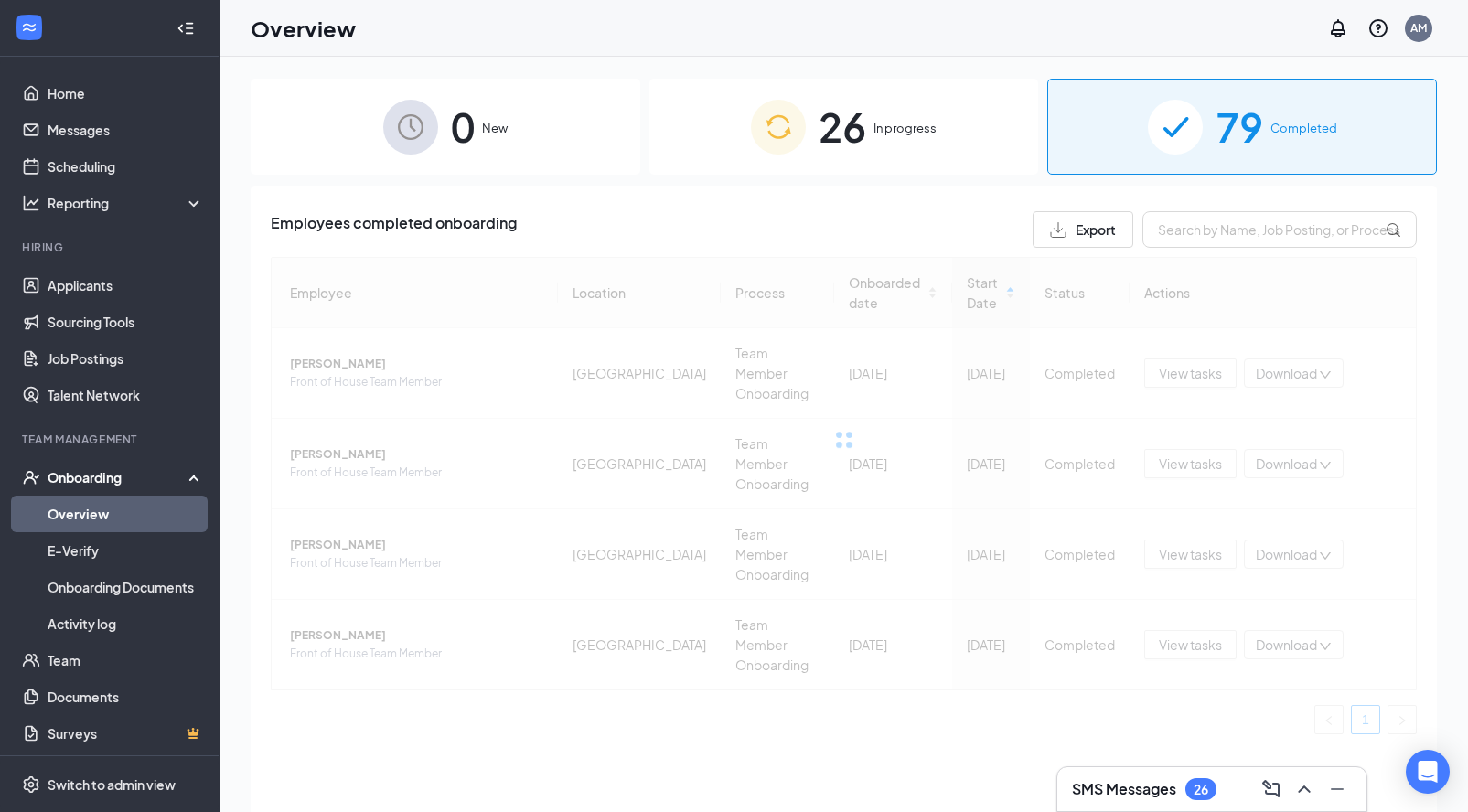
click at [1194, 155] on div "79 Completed" at bounding box center [1242, 126] width 389 height 96
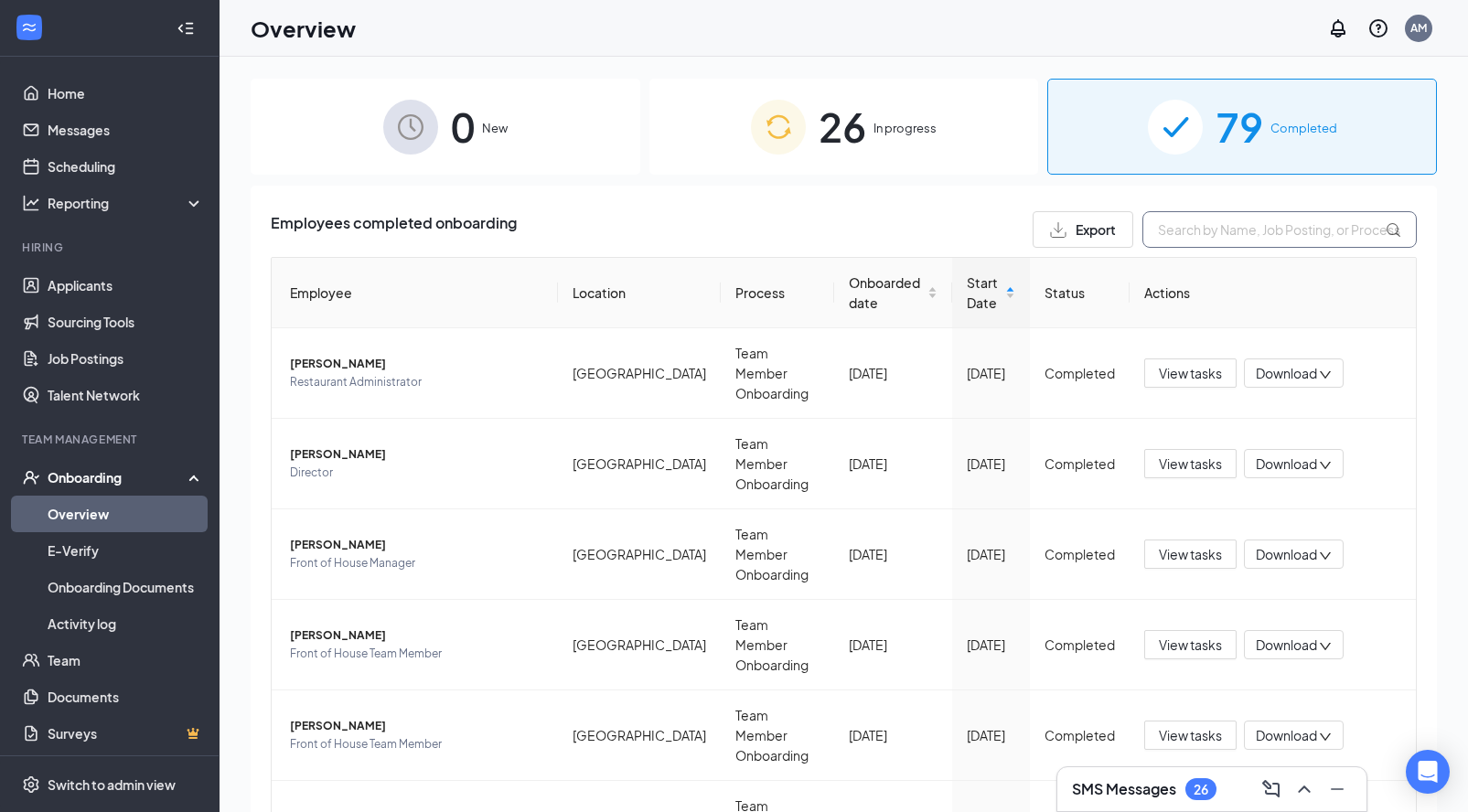
click at [1205, 230] on input "text" at bounding box center [1279, 229] width 274 height 36
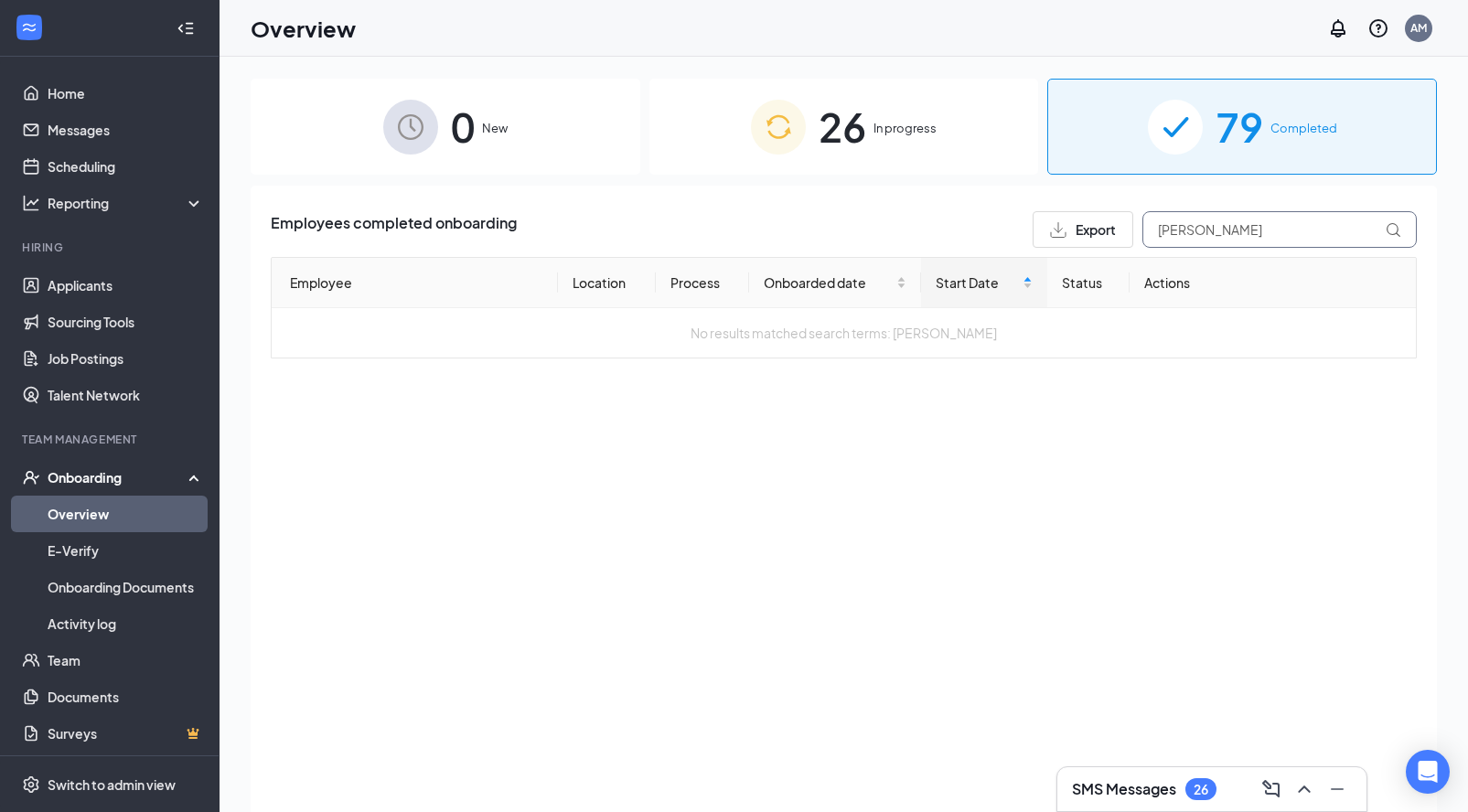
type input "[PERSON_NAME]"
click at [912, 120] on span "In progress" at bounding box center [904, 128] width 63 height 19
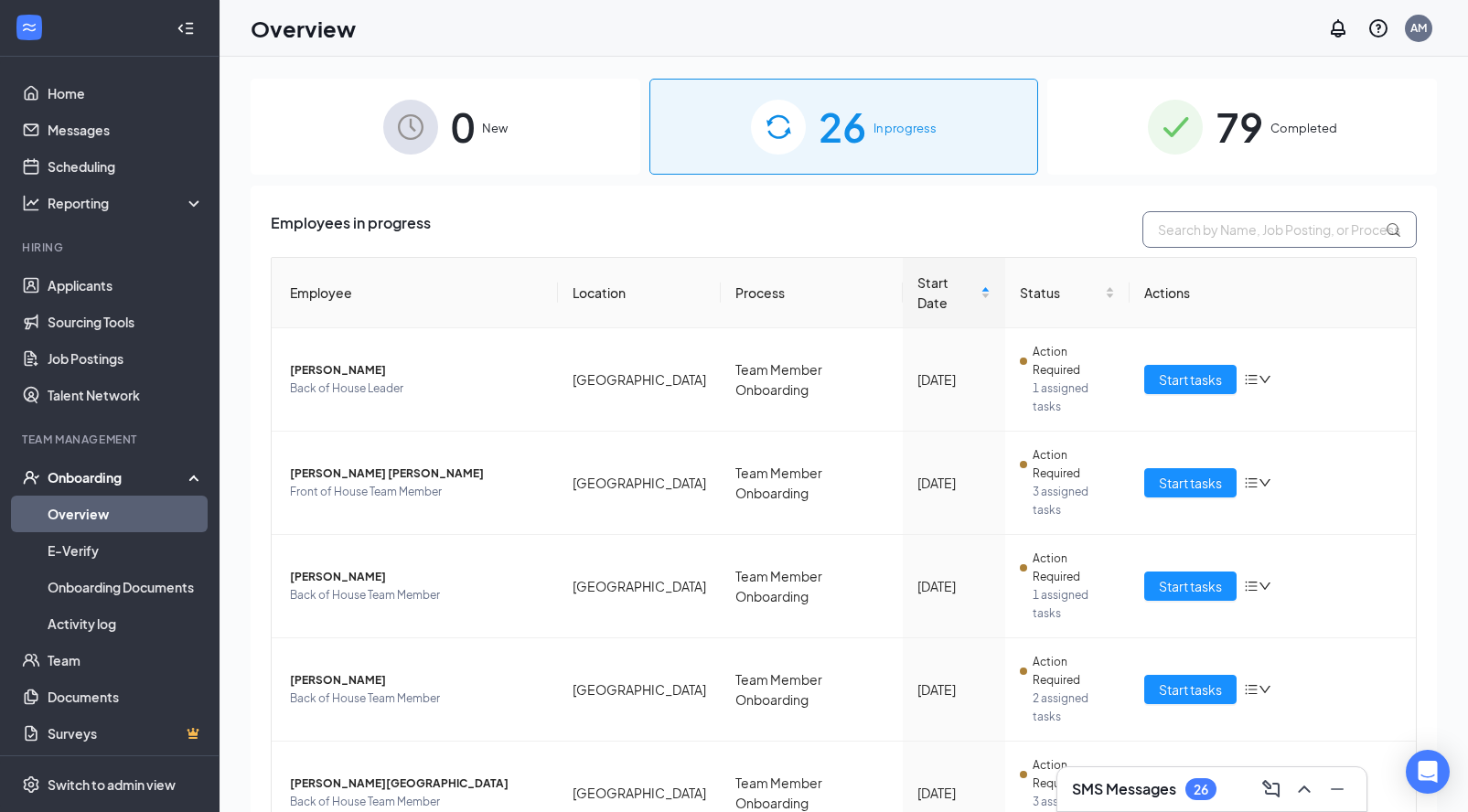
click at [1211, 233] on input "text" at bounding box center [1279, 229] width 274 height 36
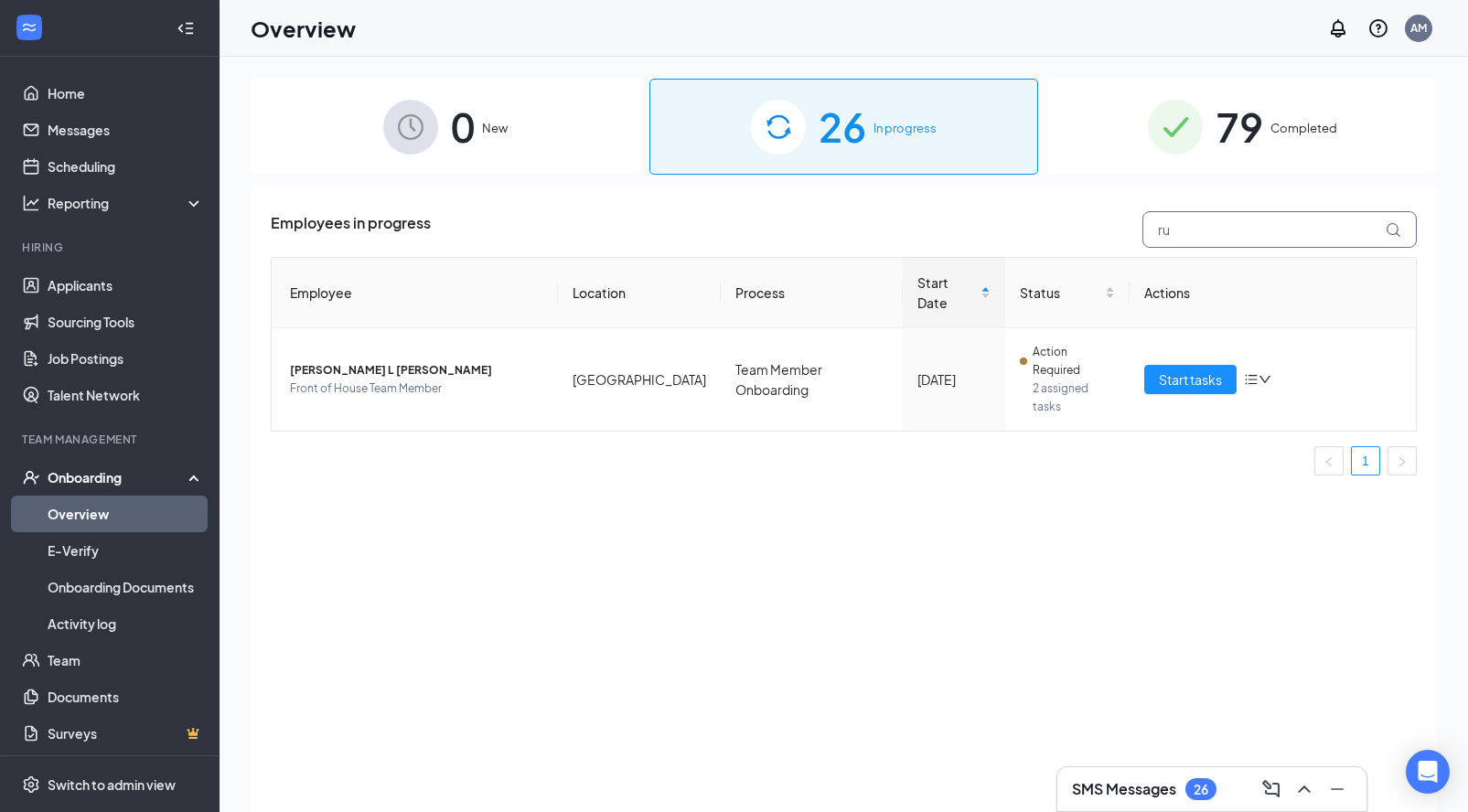
type input "r"
type input "a"
type input "s"
type input "will"
click at [1176, 370] on span "Start tasks" at bounding box center [1189, 380] width 63 height 21
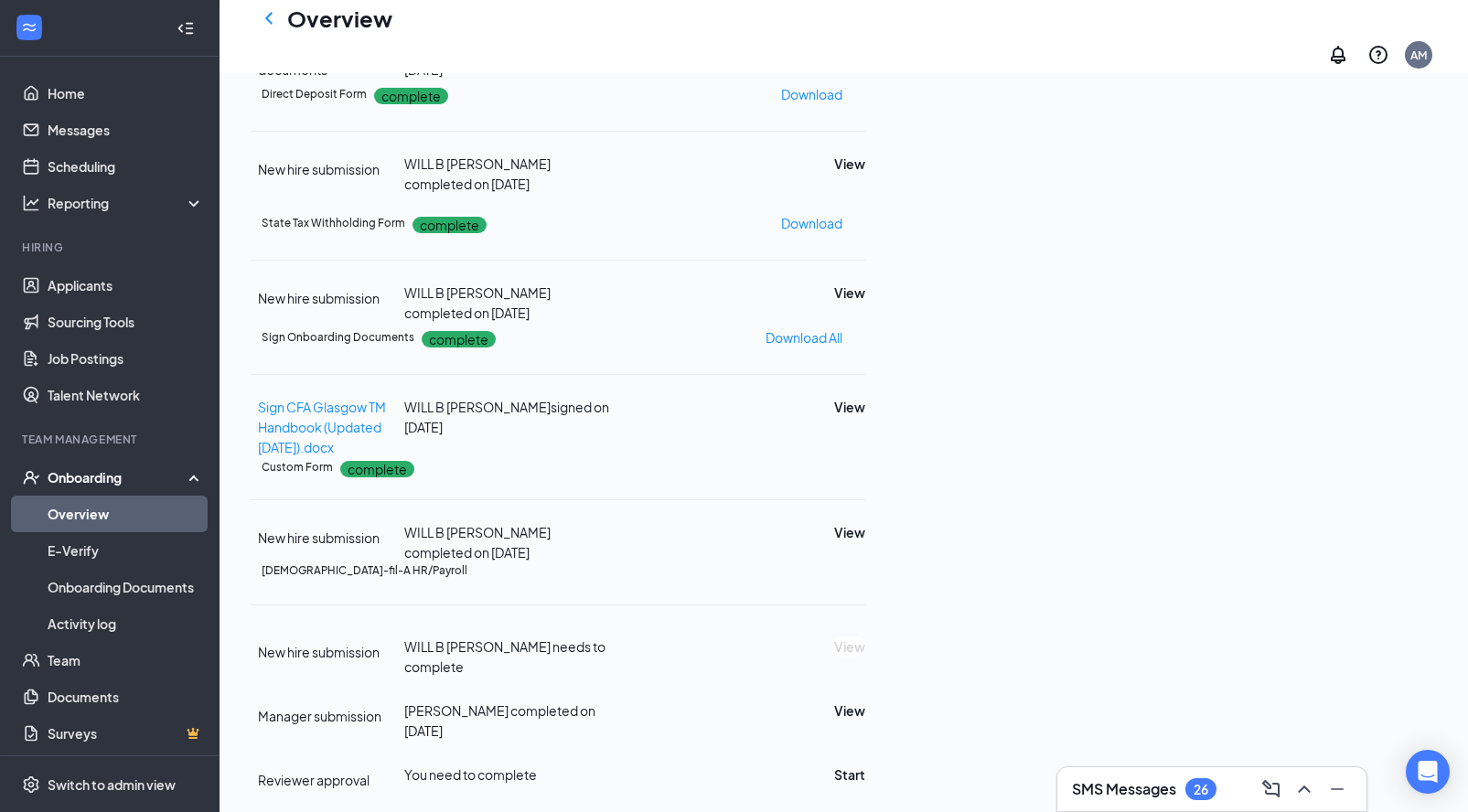
scroll to position [874, 0]
click at [865, 764] on button "Start" at bounding box center [849, 775] width 31 height 21
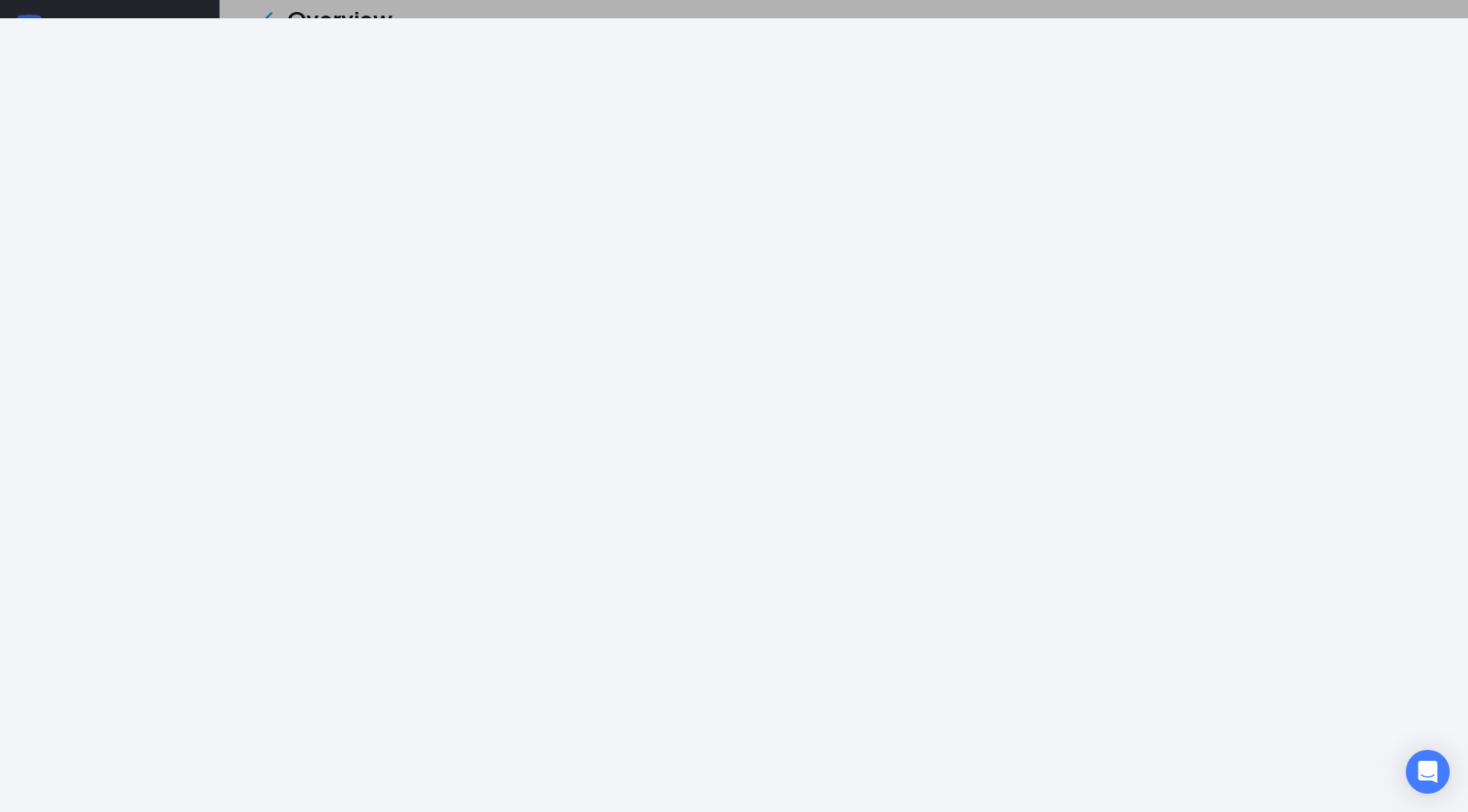
scroll to position [372, 0]
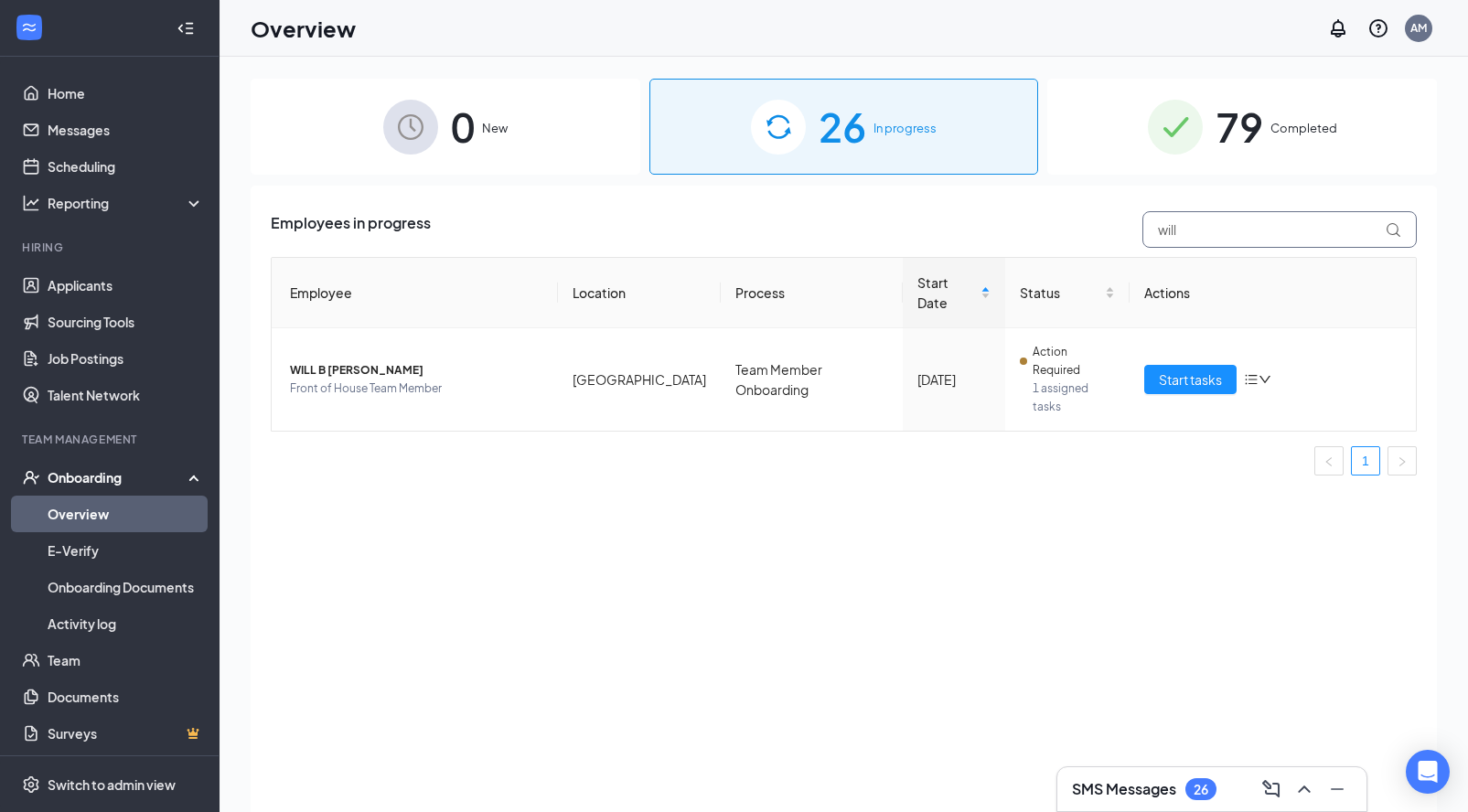
click at [1237, 222] on input "will" at bounding box center [1279, 229] width 274 height 36
type input "[PERSON_NAME]"
drag, startPoint x: 1197, startPoint y: 239, endPoint x: 1192, endPoint y: 131, distance: 108.1
click at [1192, 131] on img at bounding box center [1175, 127] width 55 height 55
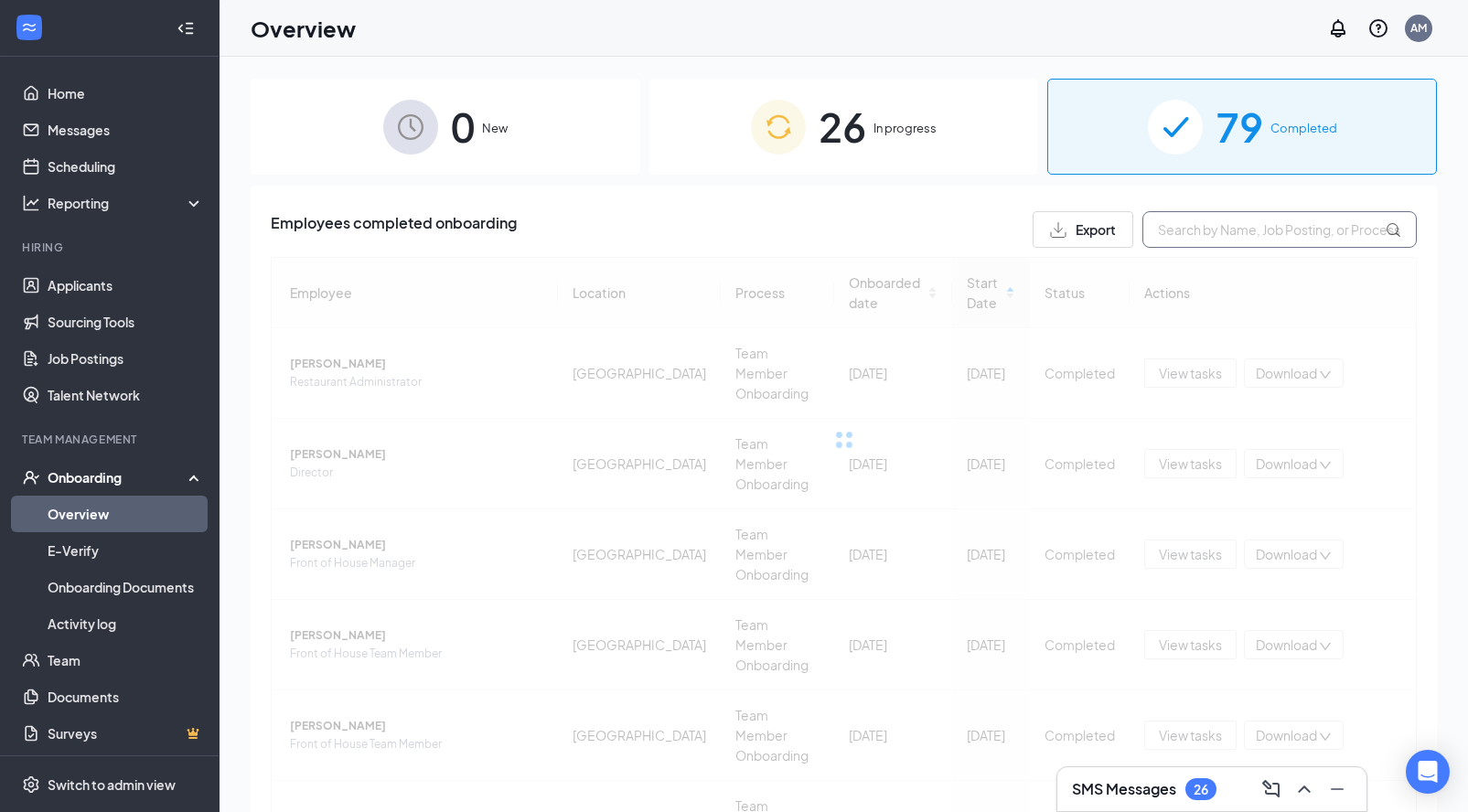
click at [1188, 237] on input "text" at bounding box center [1279, 229] width 274 height 36
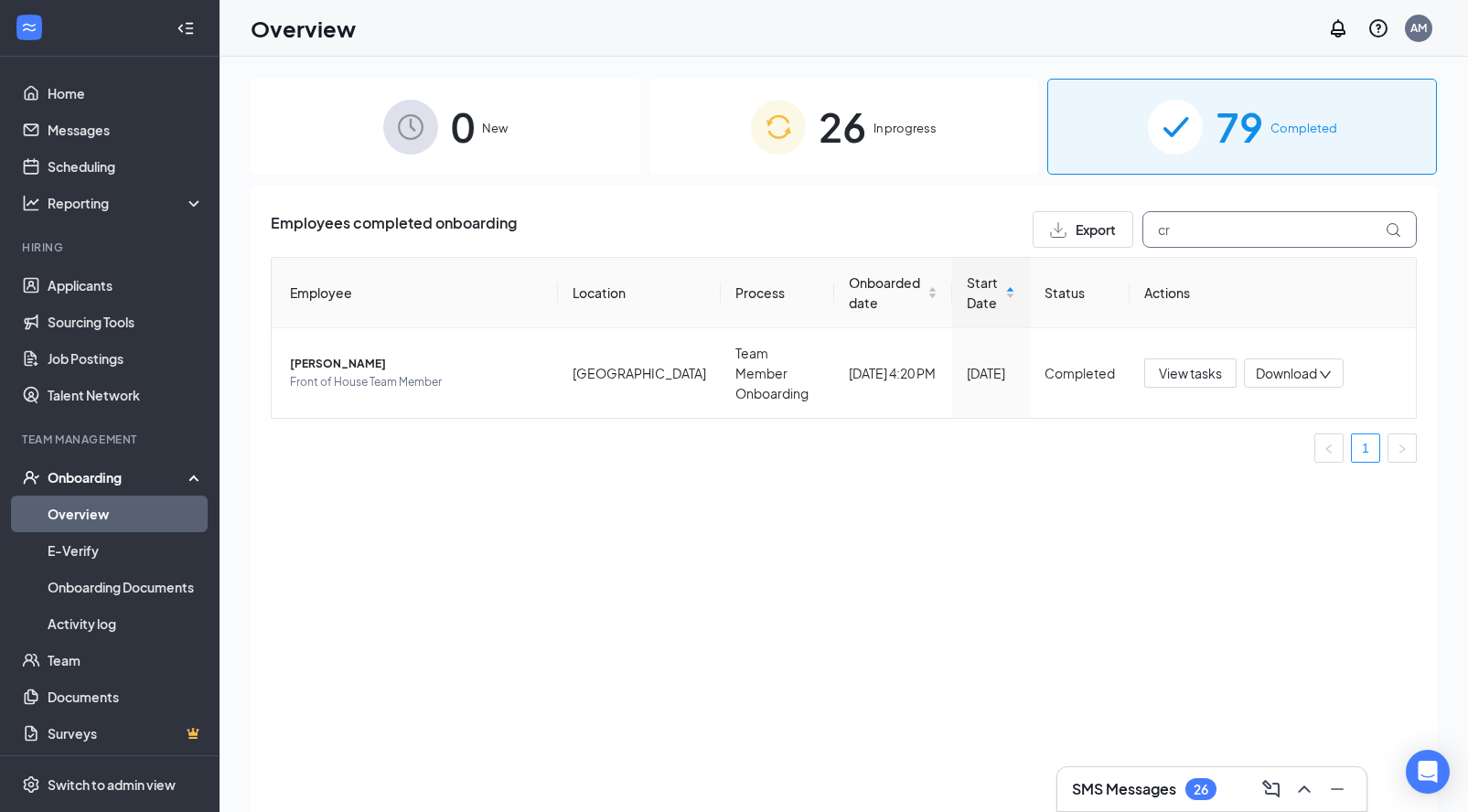
type input "c"
type input "a"
type input "l"
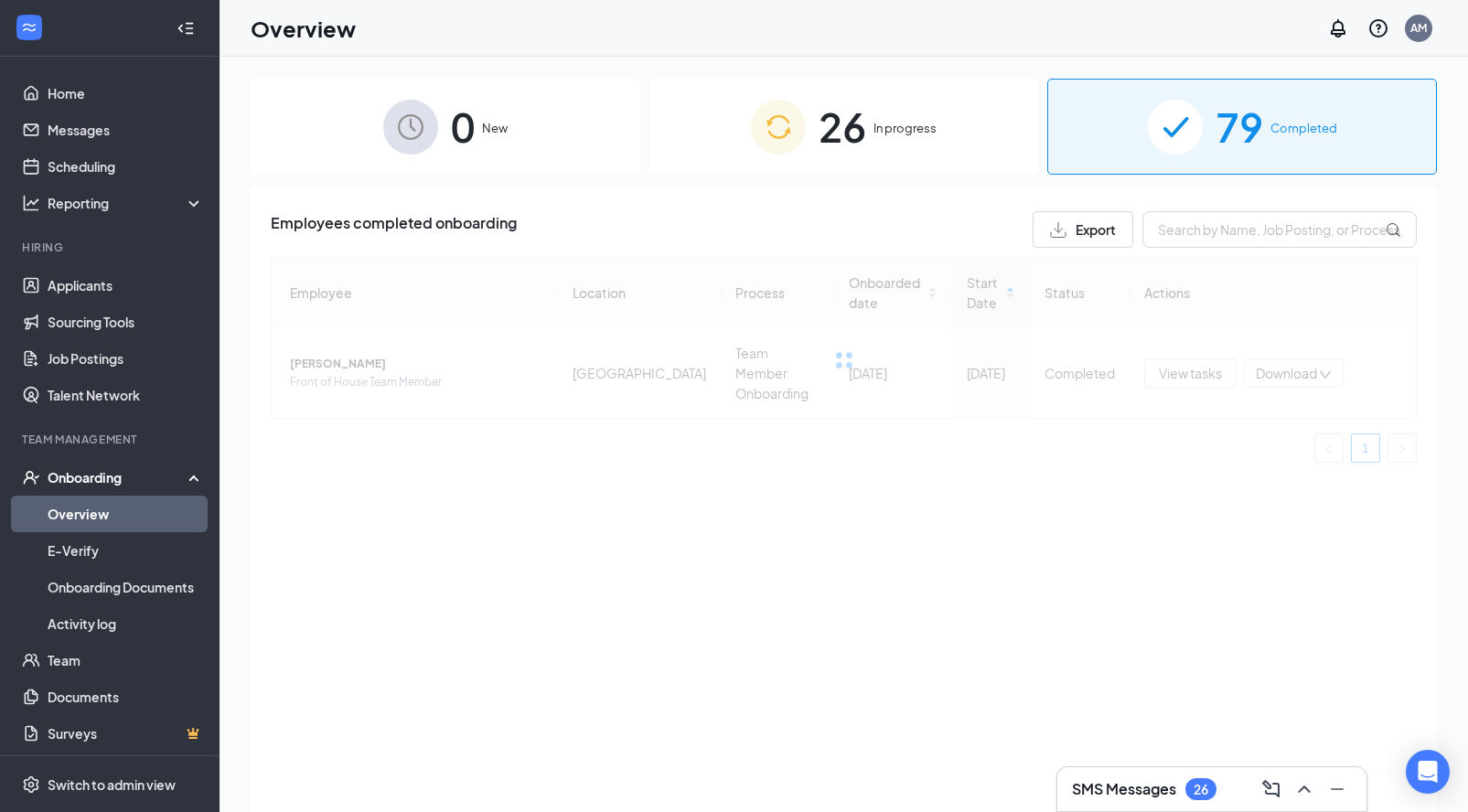
click at [940, 139] on div "26 In progress" at bounding box center [844, 126] width 389 height 96
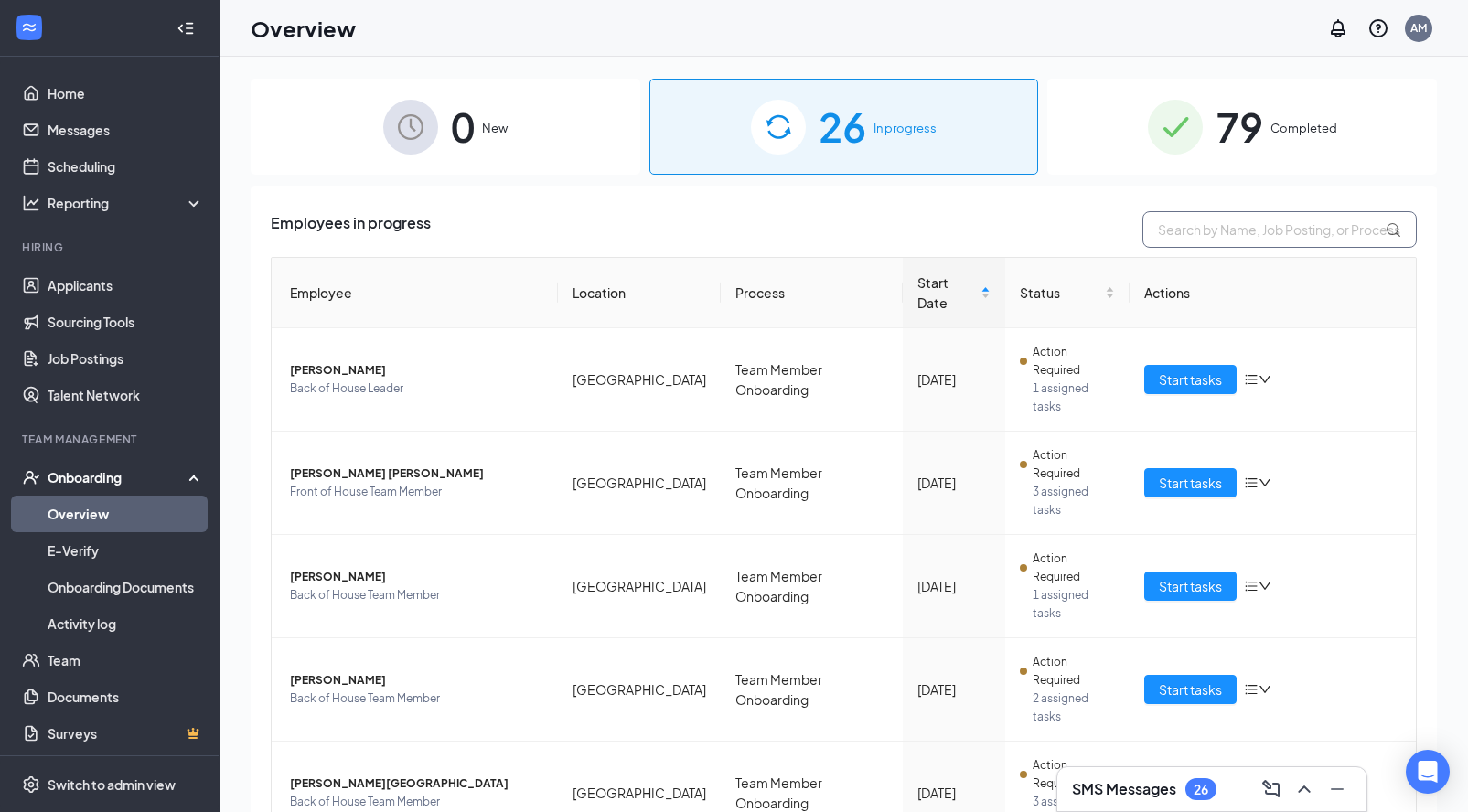
click at [1216, 236] on input "text" at bounding box center [1279, 229] width 274 height 36
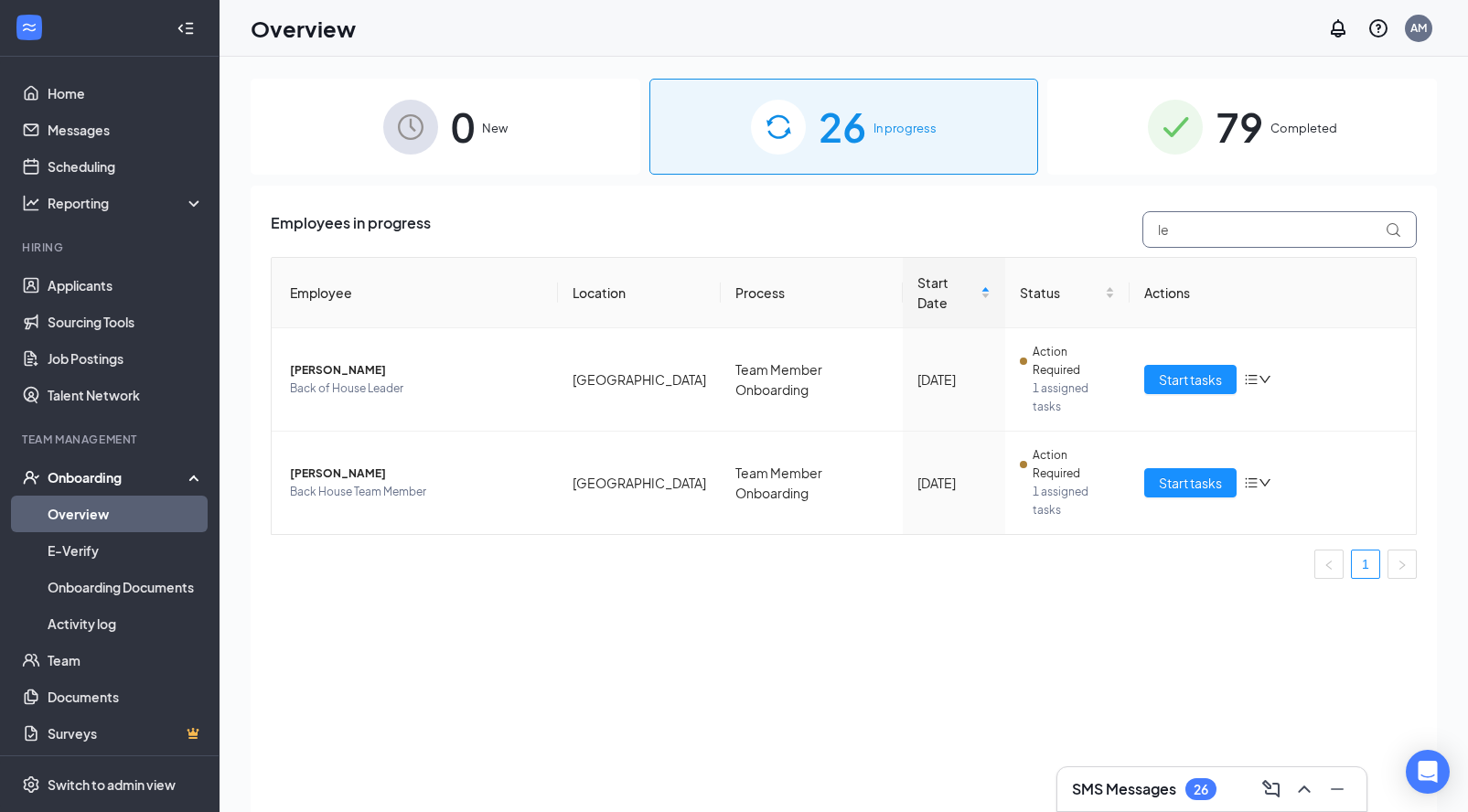
type input "l"
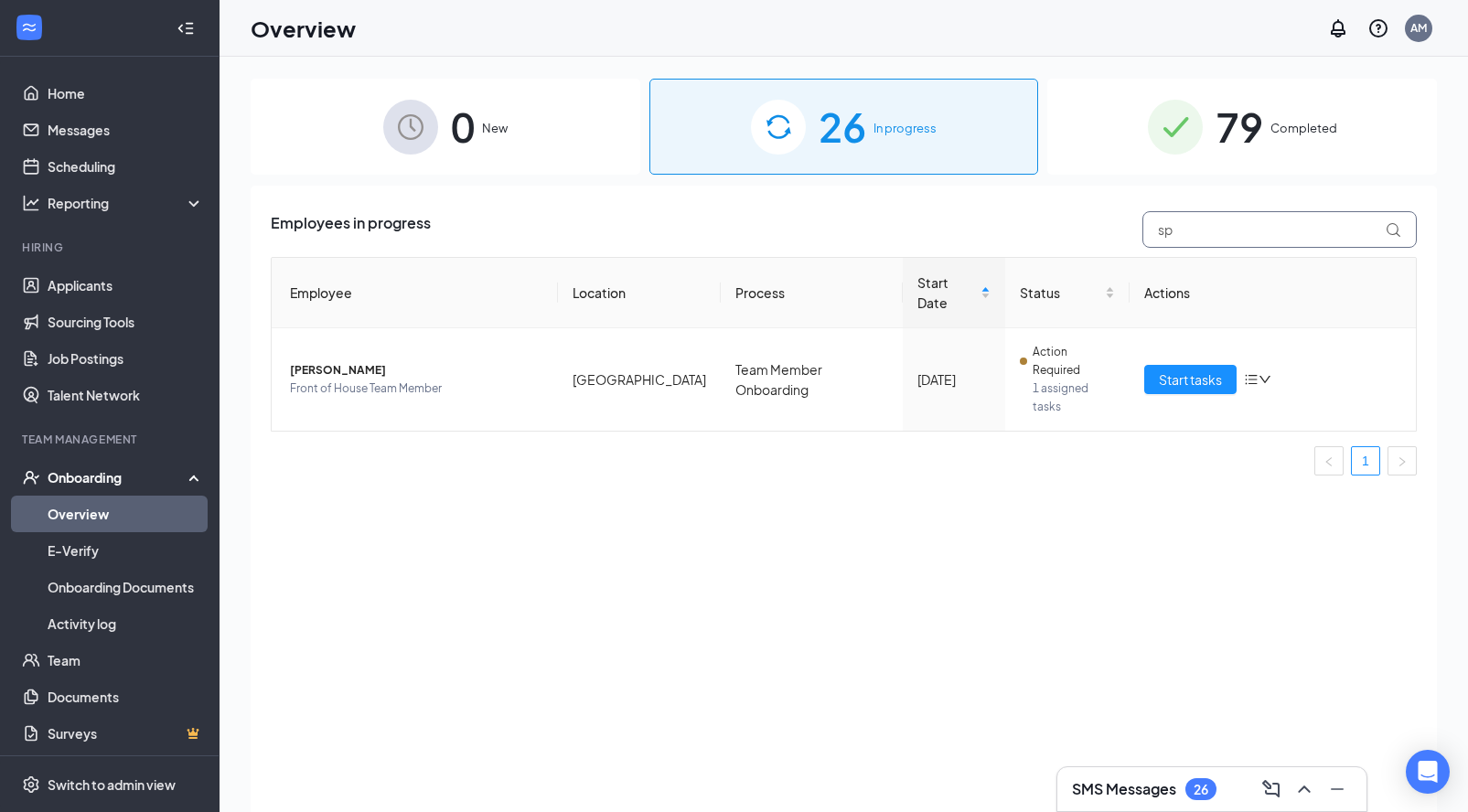
type input "s"
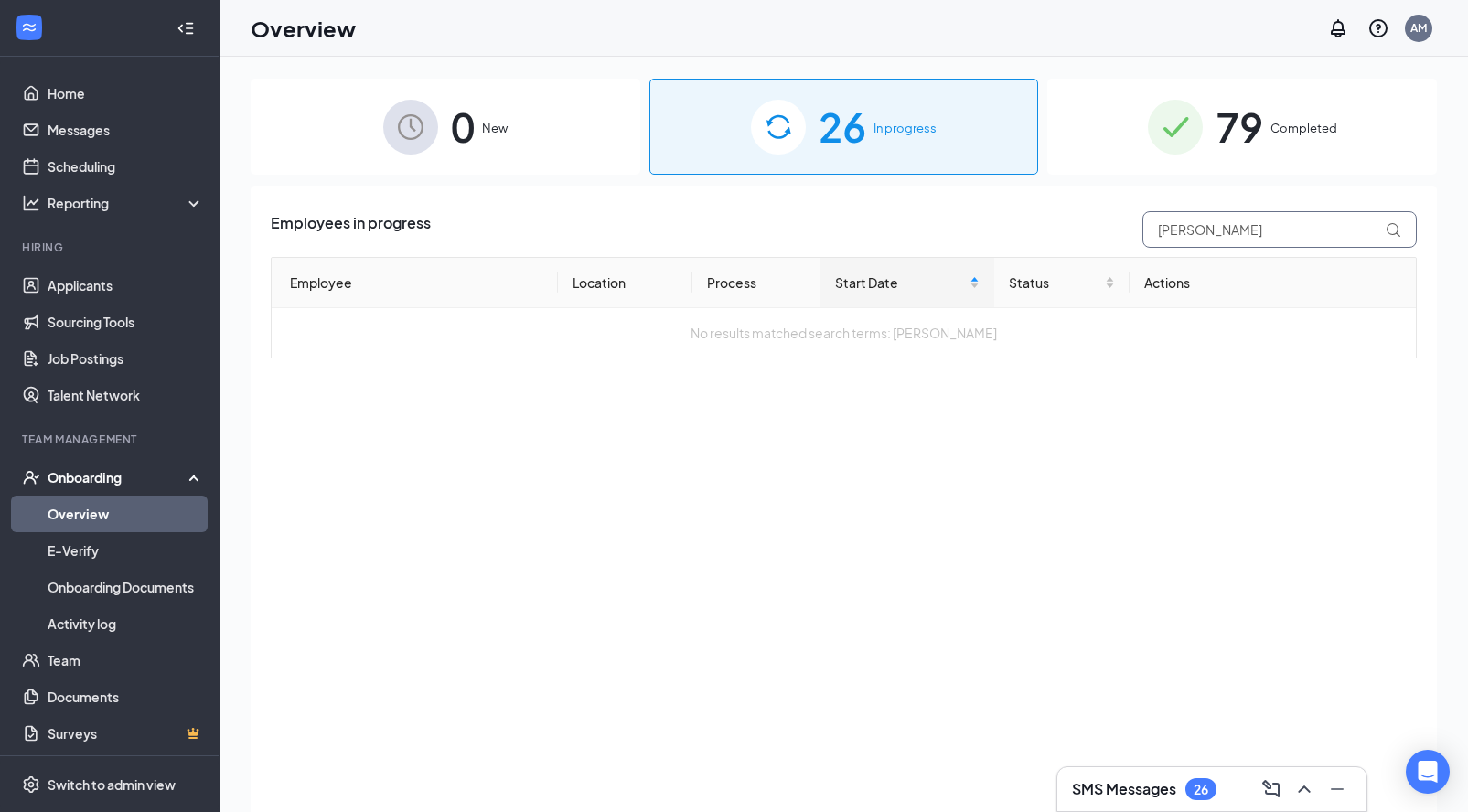
type input "[PERSON_NAME]"
click at [1284, 144] on div "79 Completed" at bounding box center [1242, 126] width 389 height 96
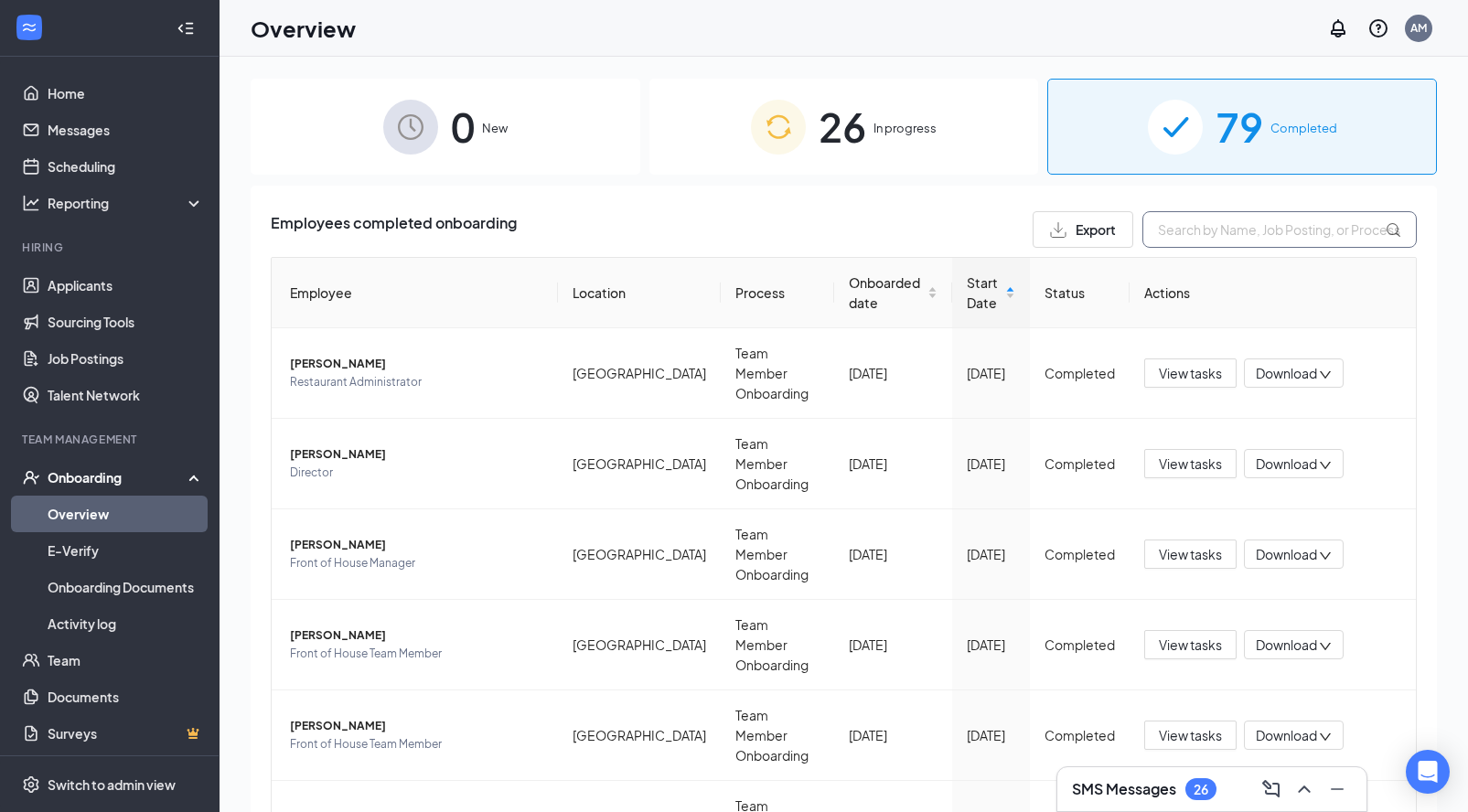
click at [1212, 242] on input "text" at bounding box center [1279, 229] width 274 height 36
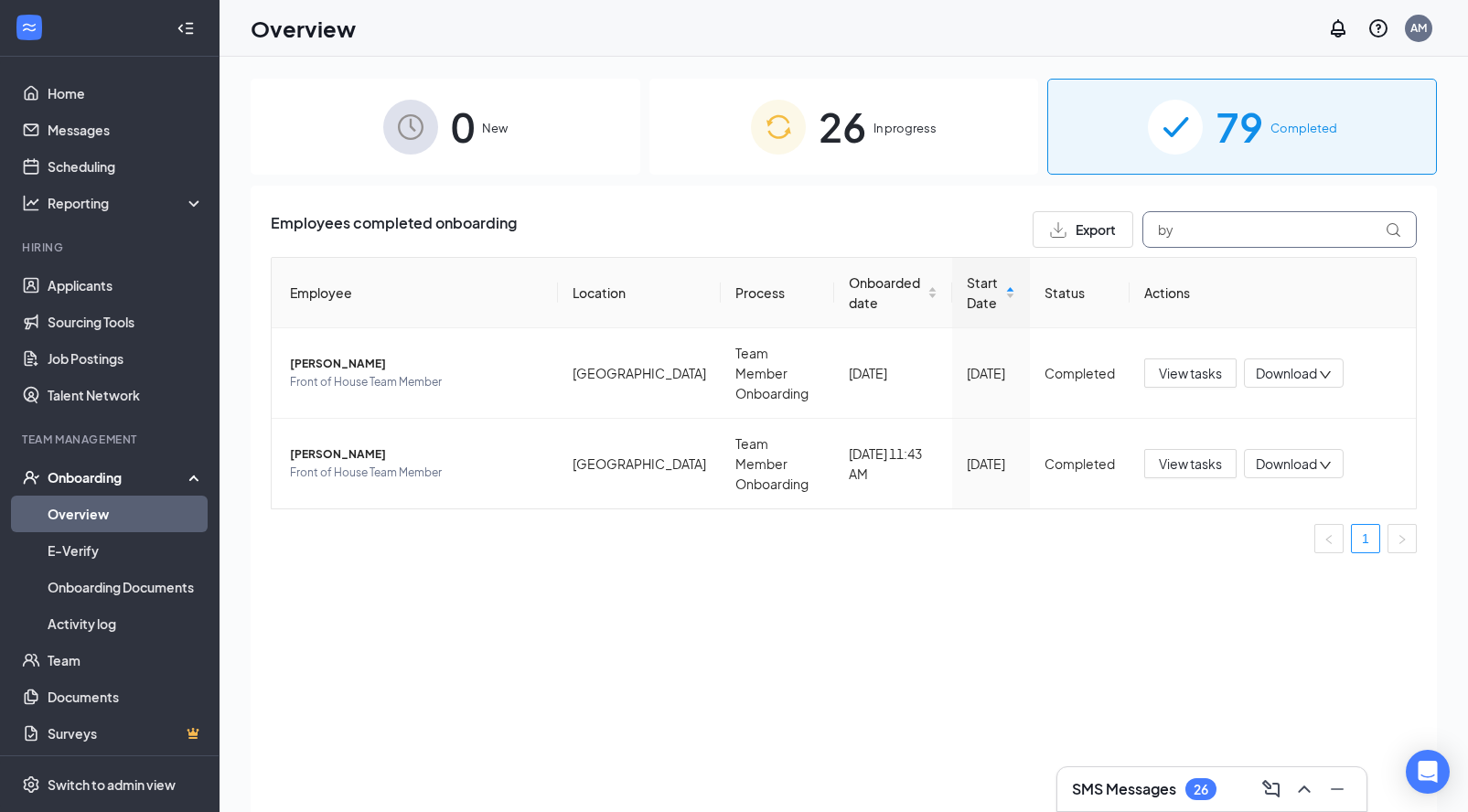
type input "b"
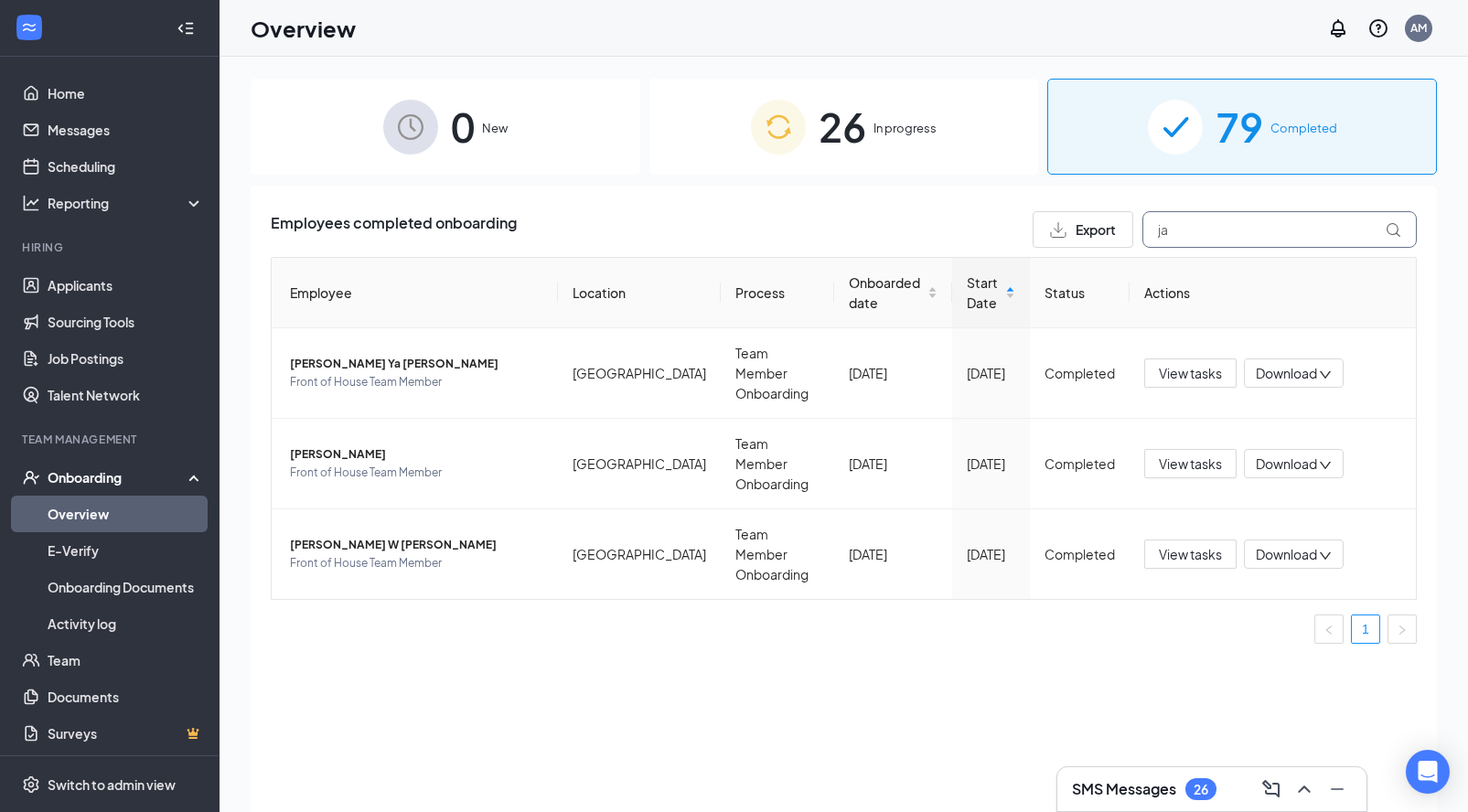
type input "j"
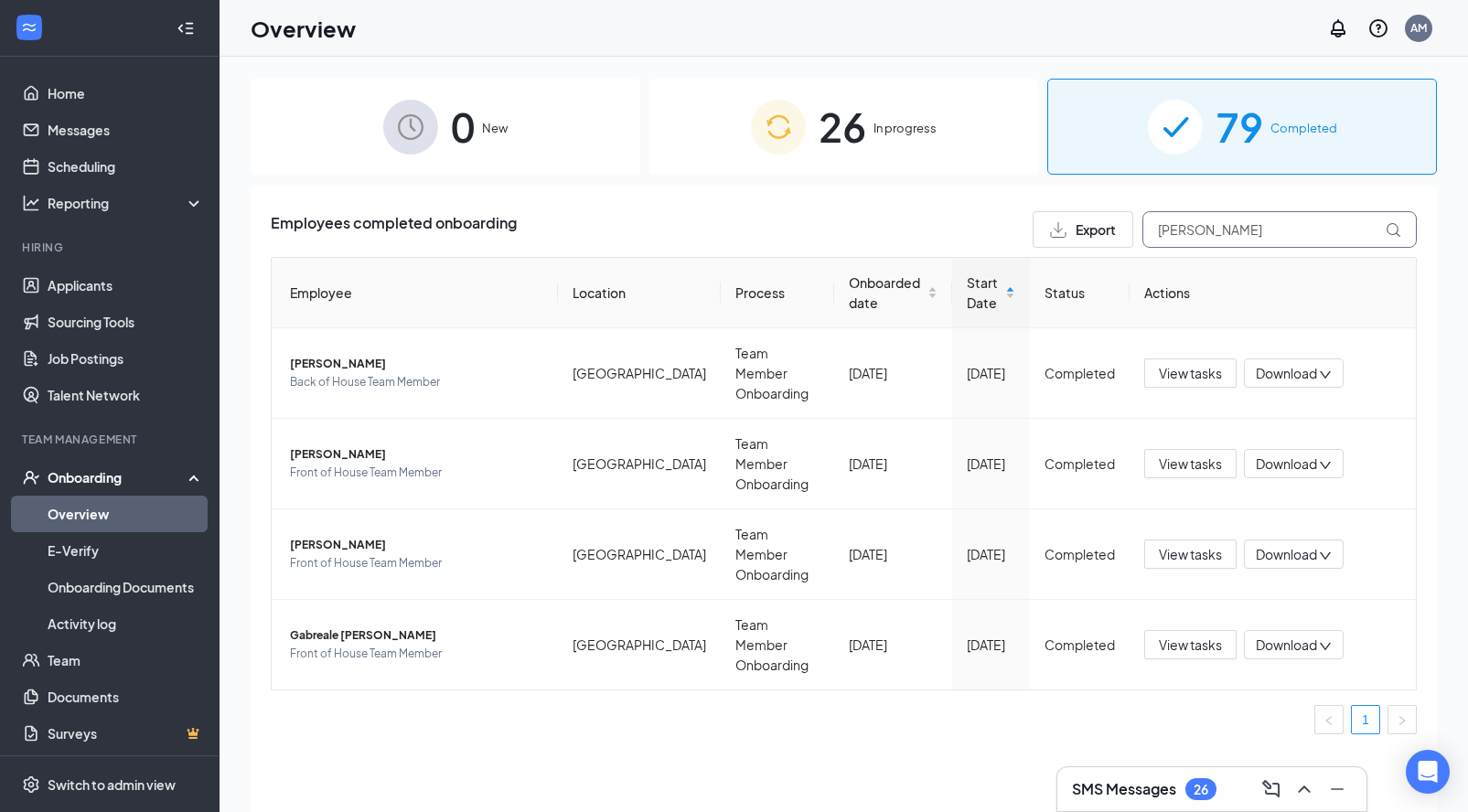
type input "[PERSON_NAME]"
